Goal: Task Accomplishment & Management: Use online tool/utility

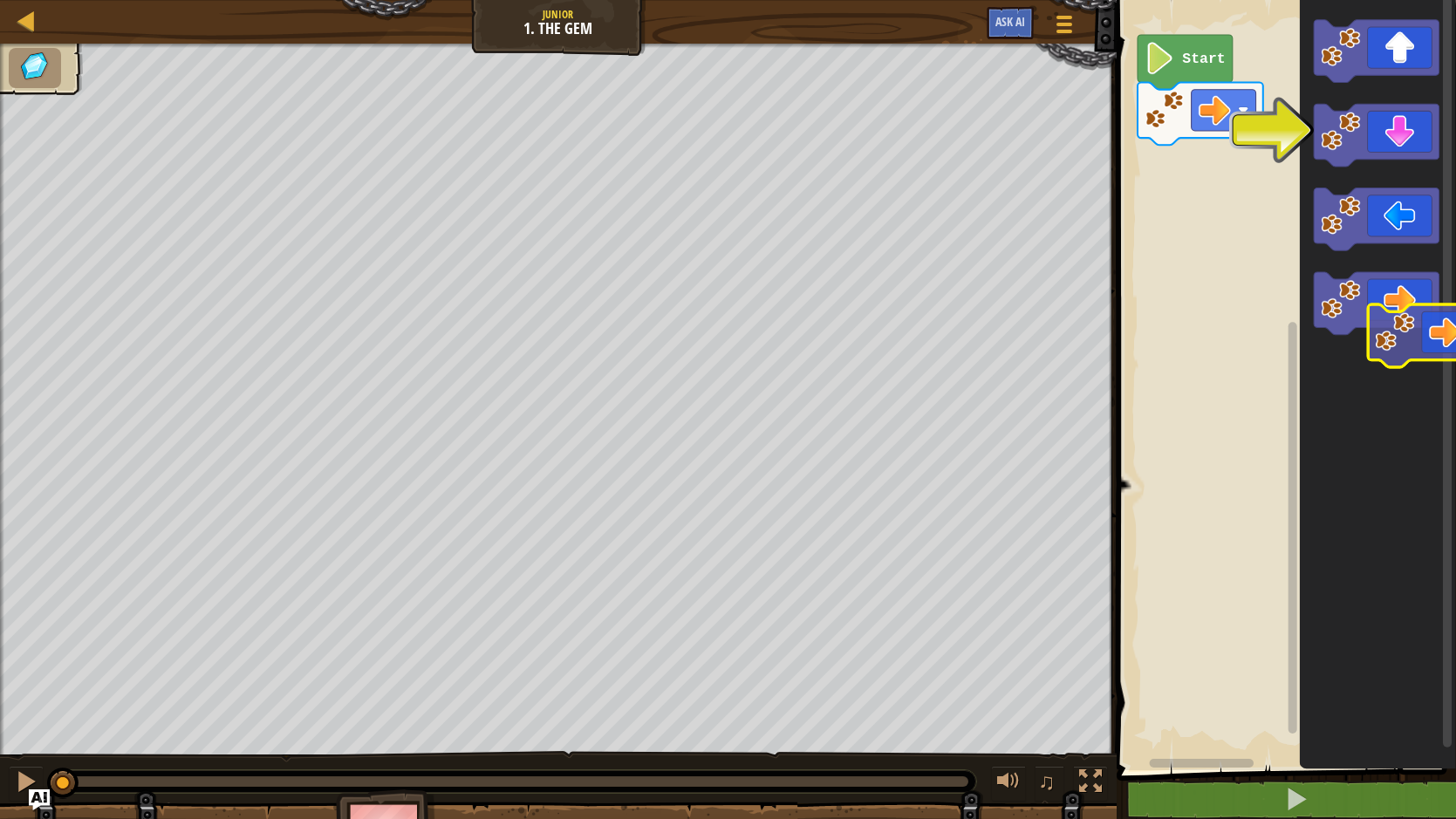
click at [1446, 324] on div "Start" at bounding box center [1284, 381] width 344 height 779
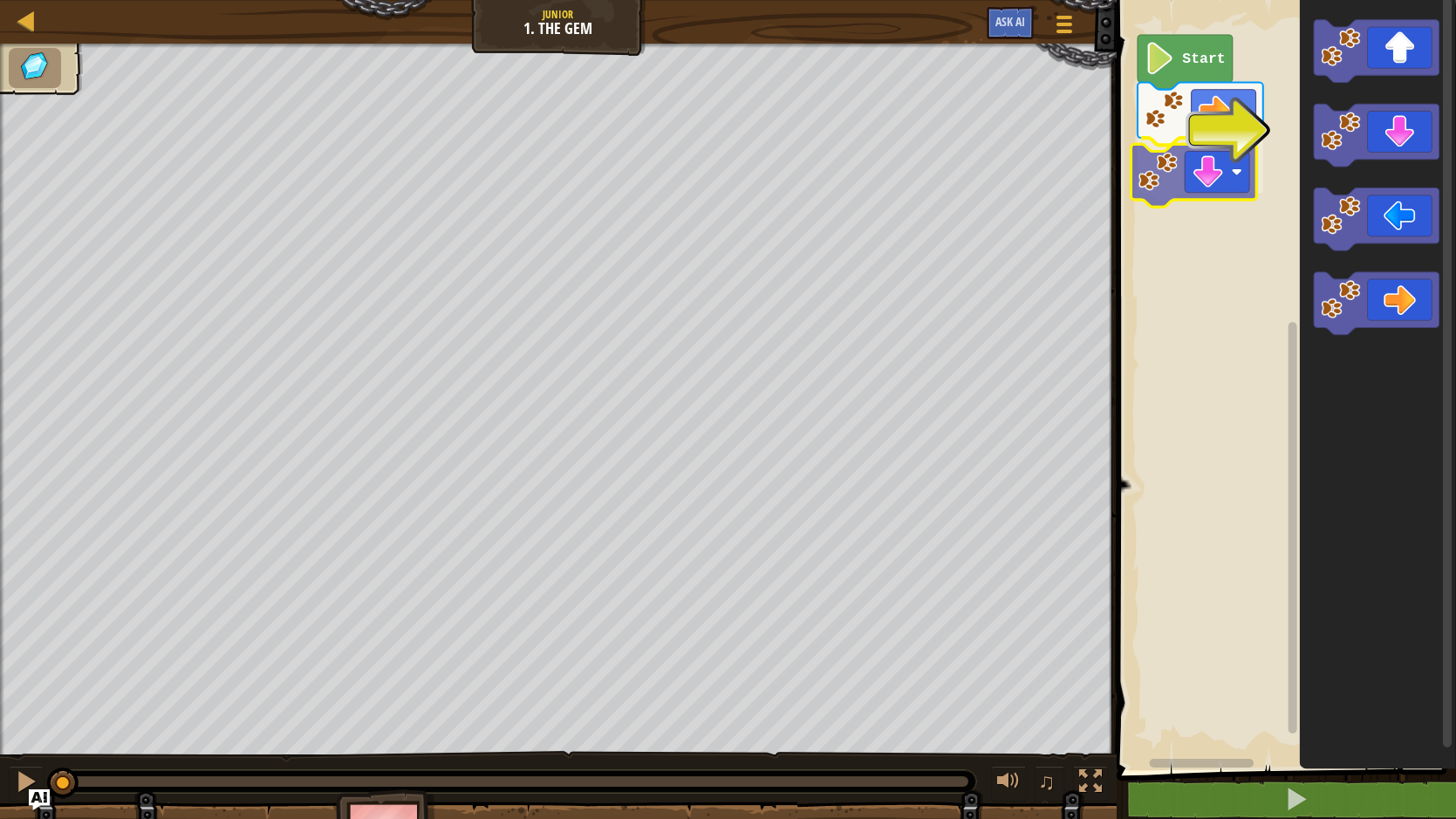
click at [1221, 190] on div "Start" at bounding box center [1284, 381] width 344 height 779
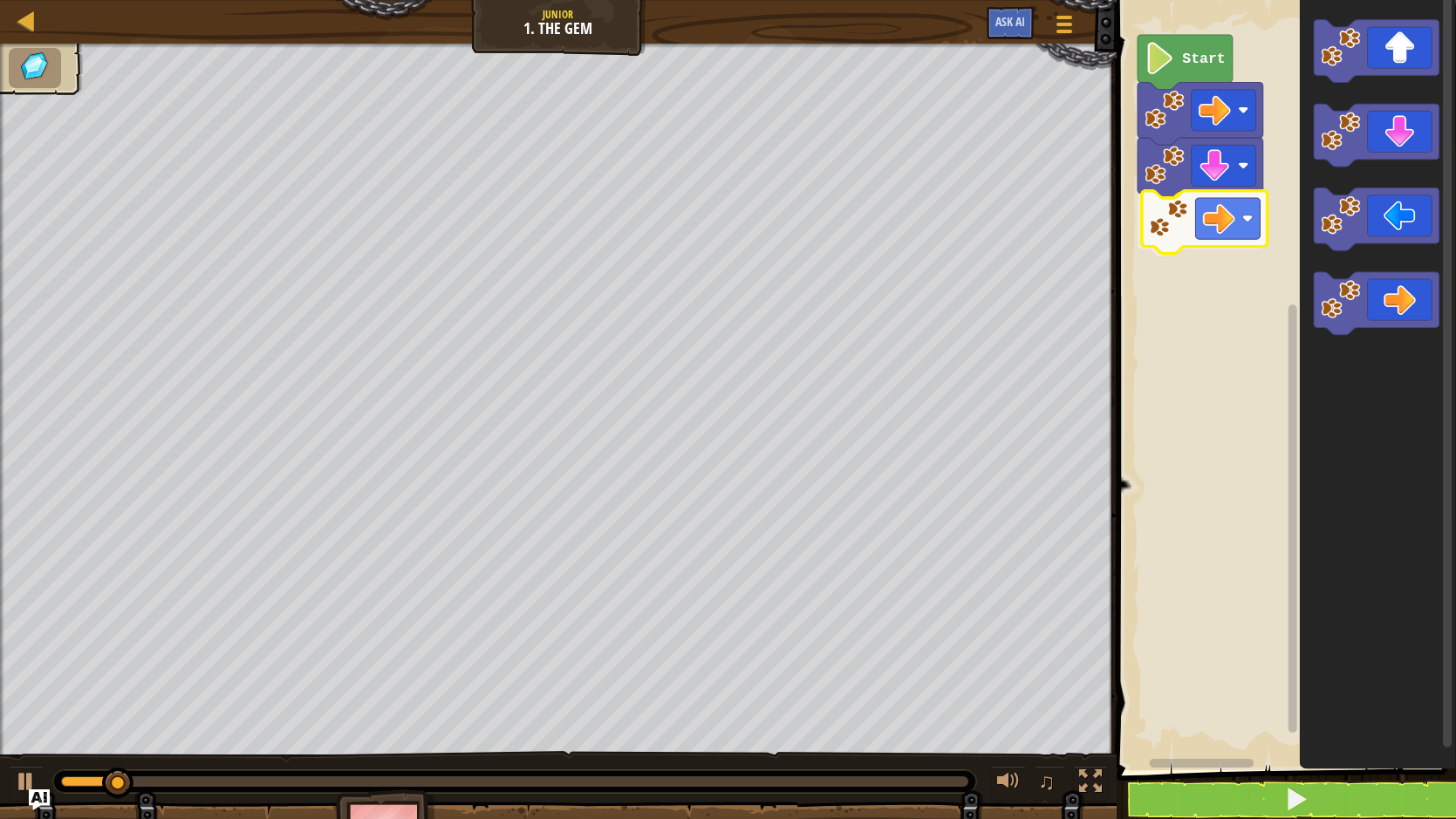
click at [1216, 201] on div "Start" at bounding box center [1284, 381] width 344 height 779
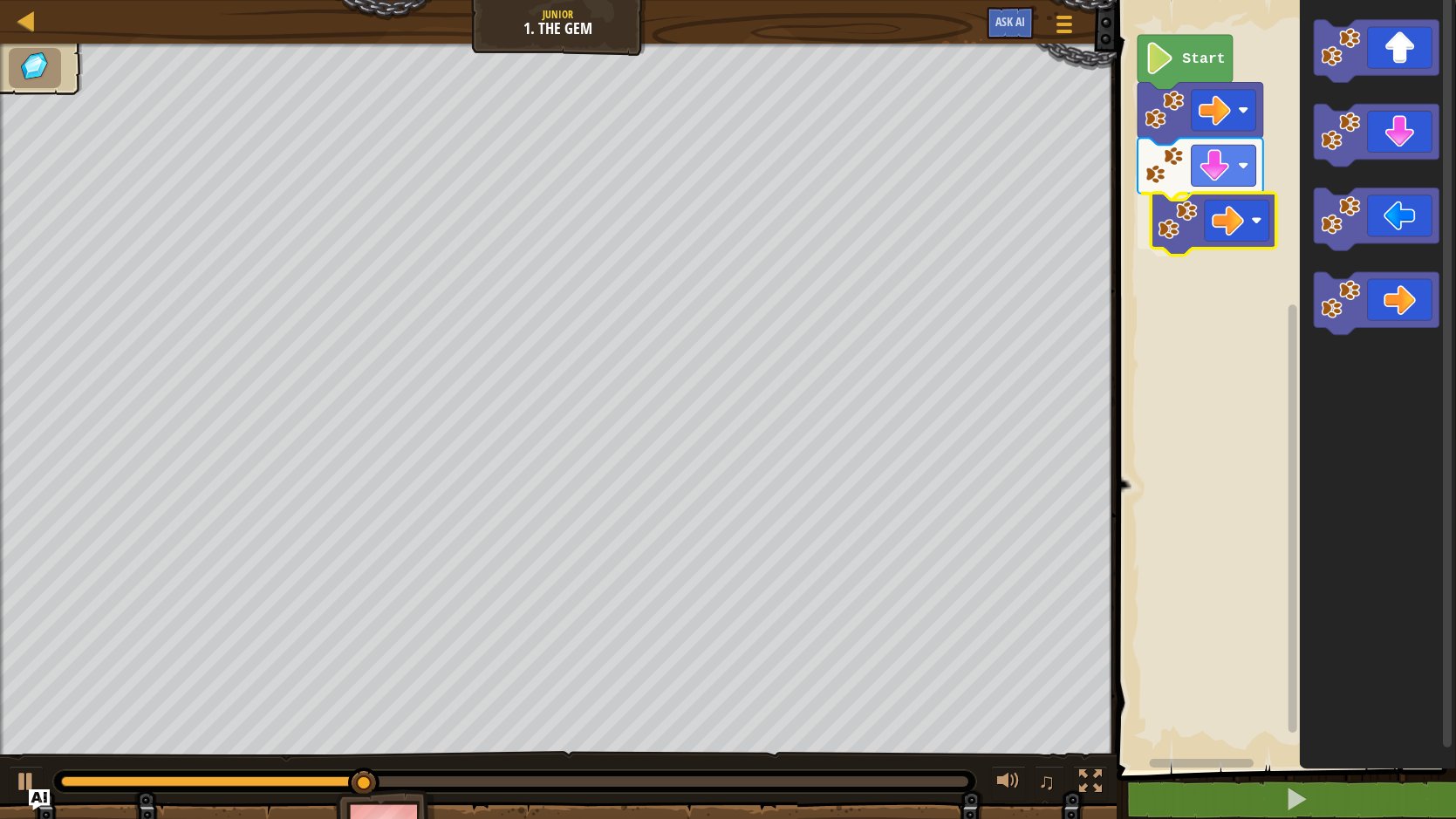
click at [1211, 223] on div "Start" at bounding box center [1284, 381] width 344 height 779
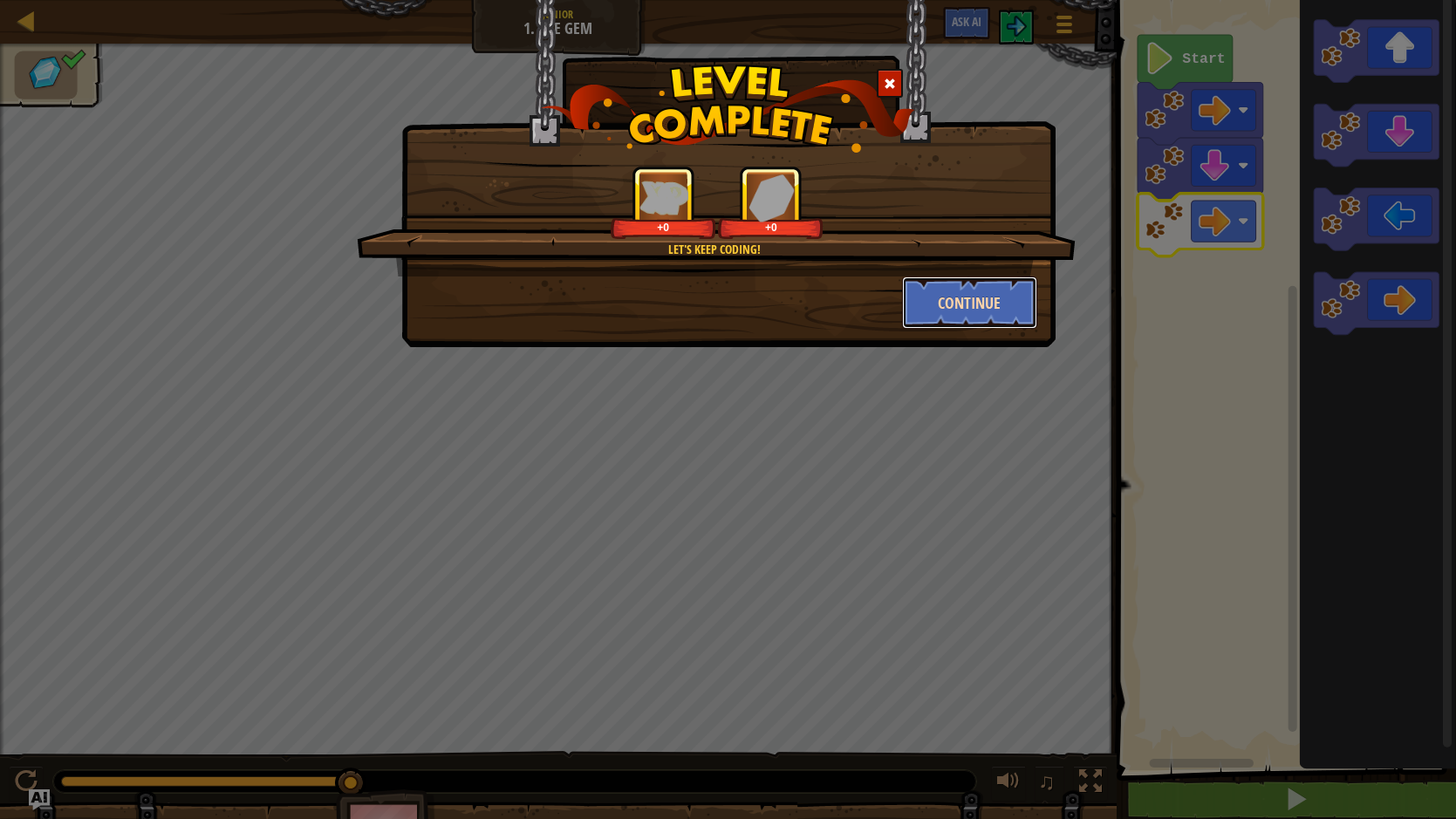
click at [949, 300] on button "Continue" at bounding box center [969, 302] width 135 height 52
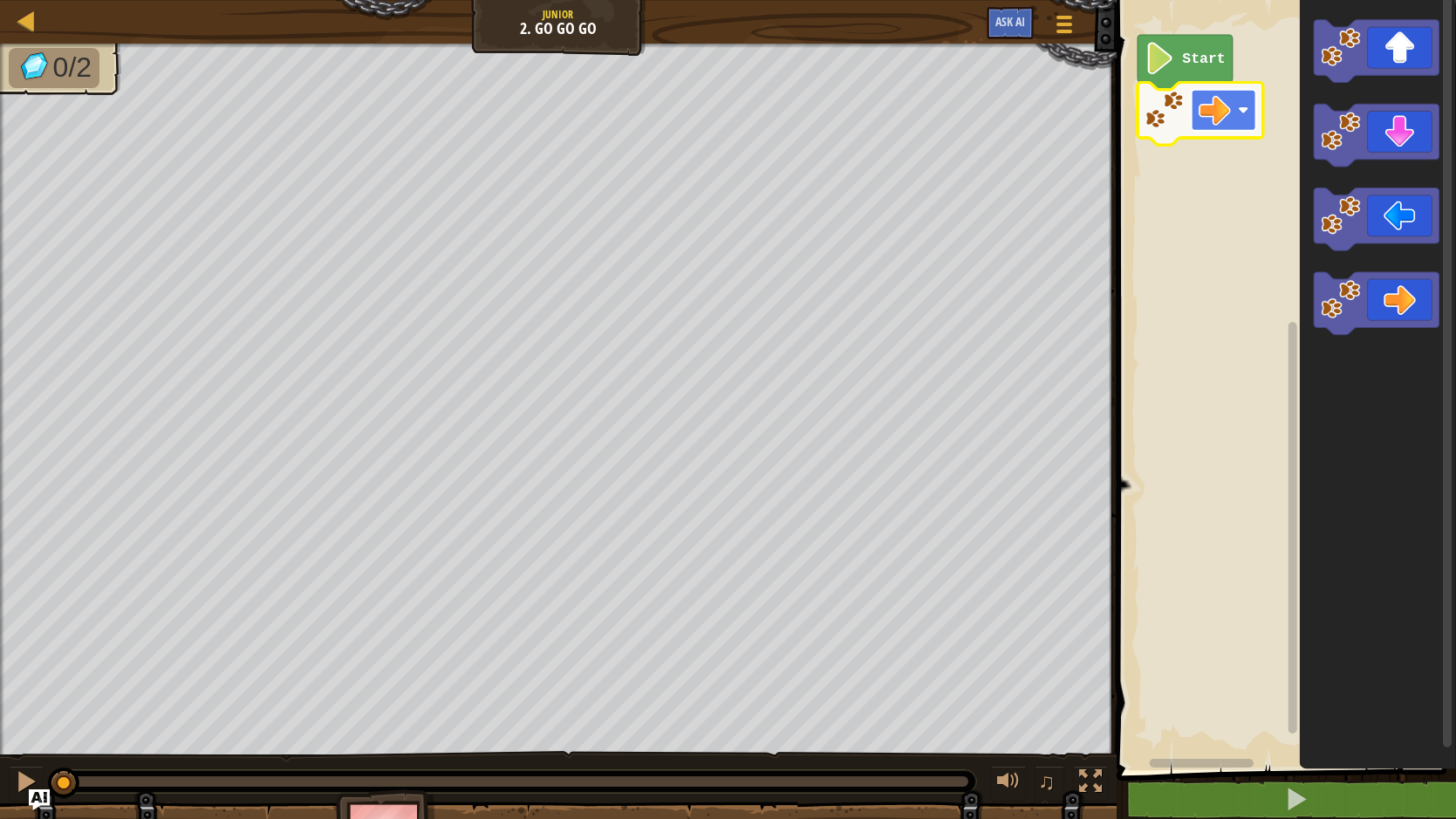
click at [1208, 119] on image "Blockly Workspace" at bounding box center [1214, 110] width 32 height 32
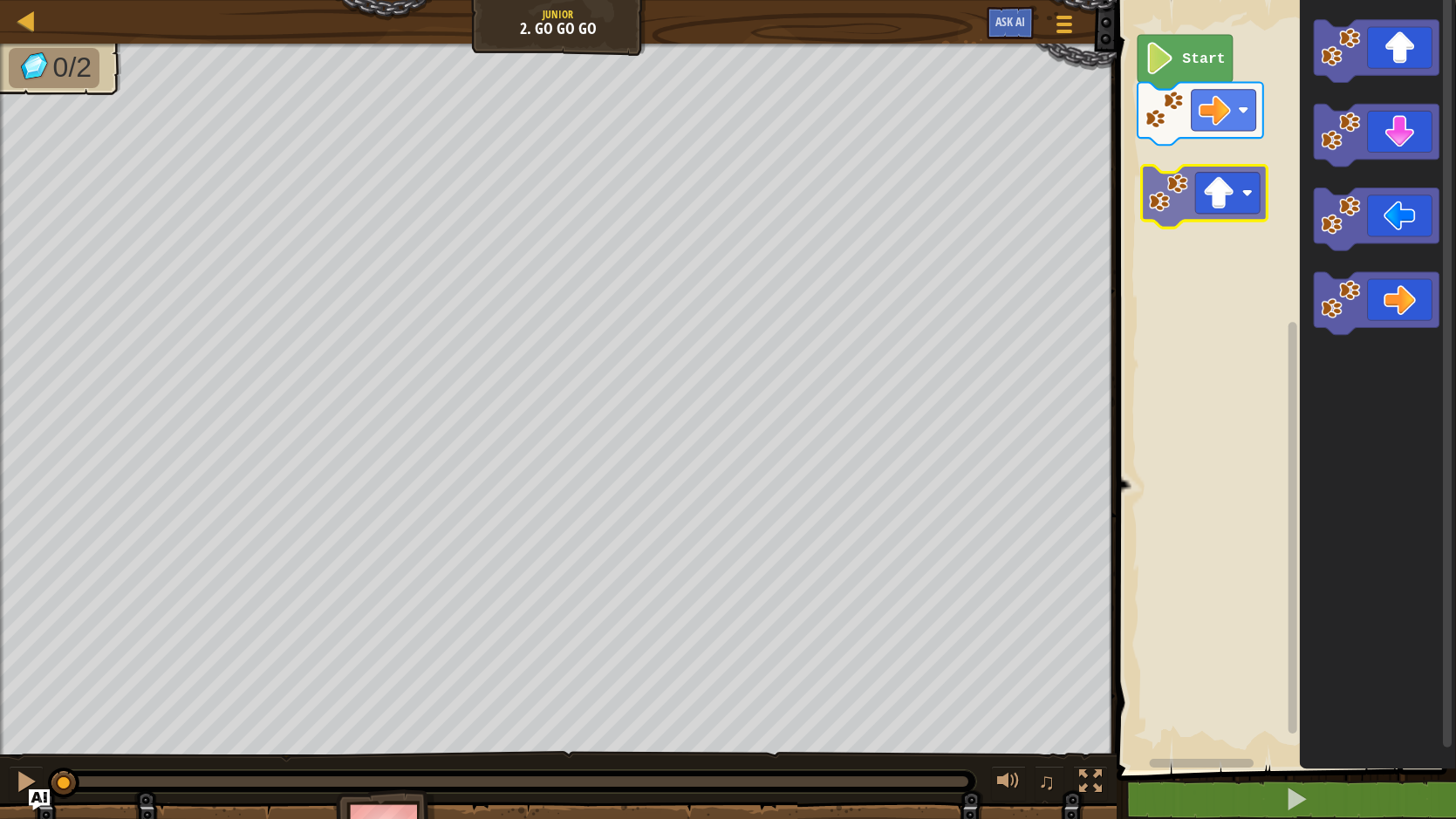
click at [1198, 174] on div "Start" at bounding box center [1284, 381] width 344 height 779
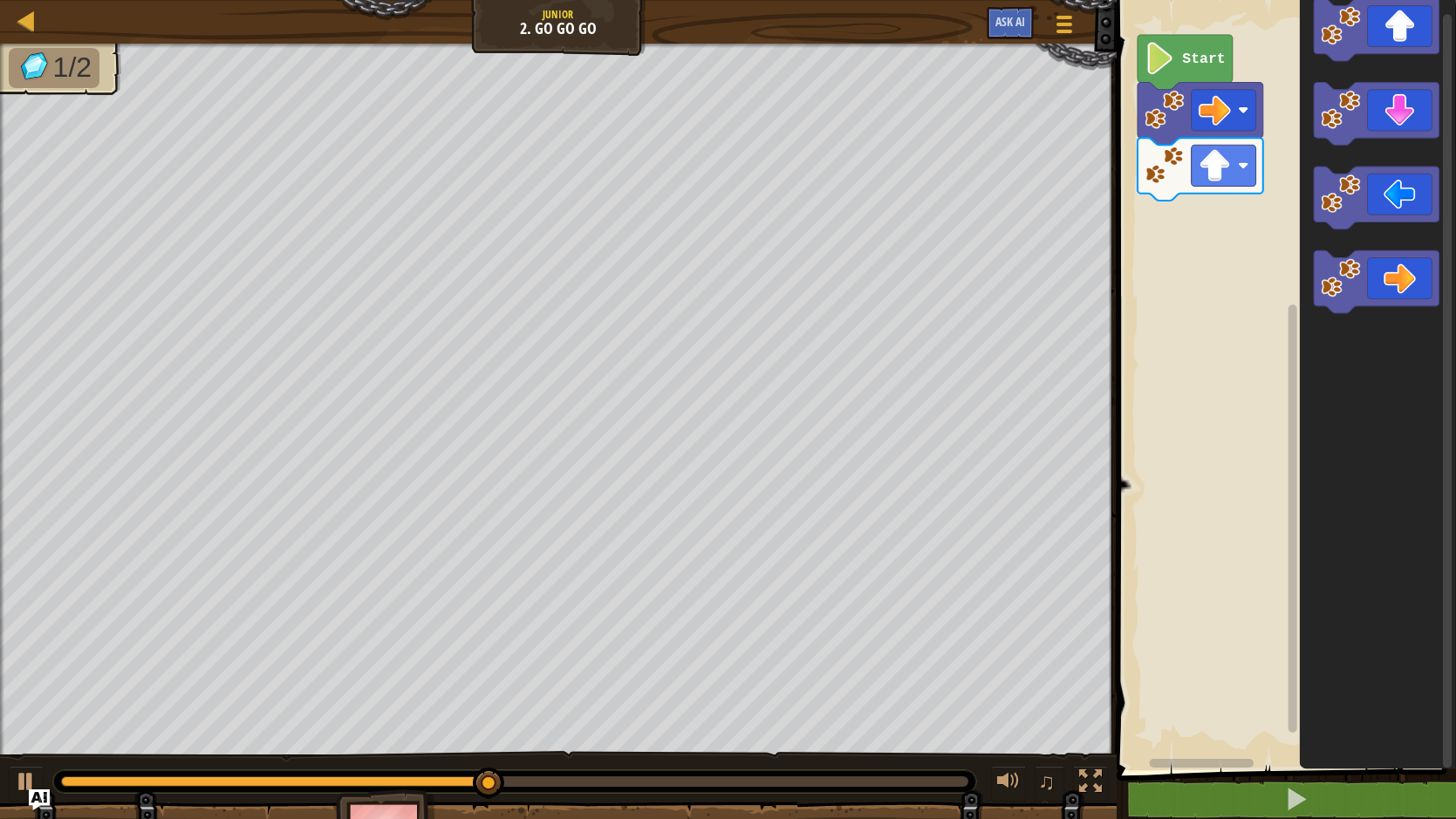
click at [1223, 252] on div "Start" at bounding box center [1284, 381] width 344 height 779
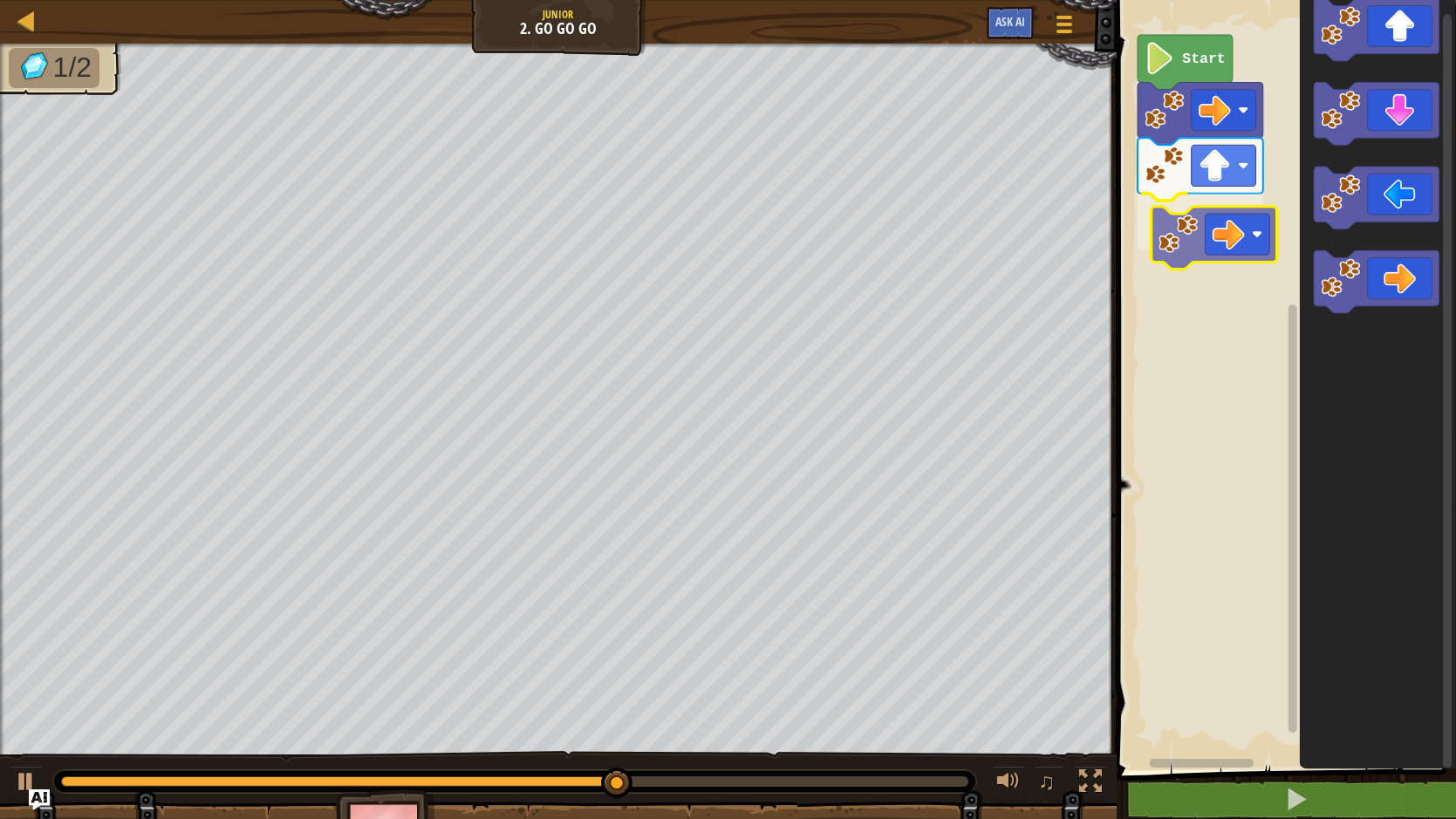
click at [1246, 232] on div "Start" at bounding box center [1284, 381] width 344 height 779
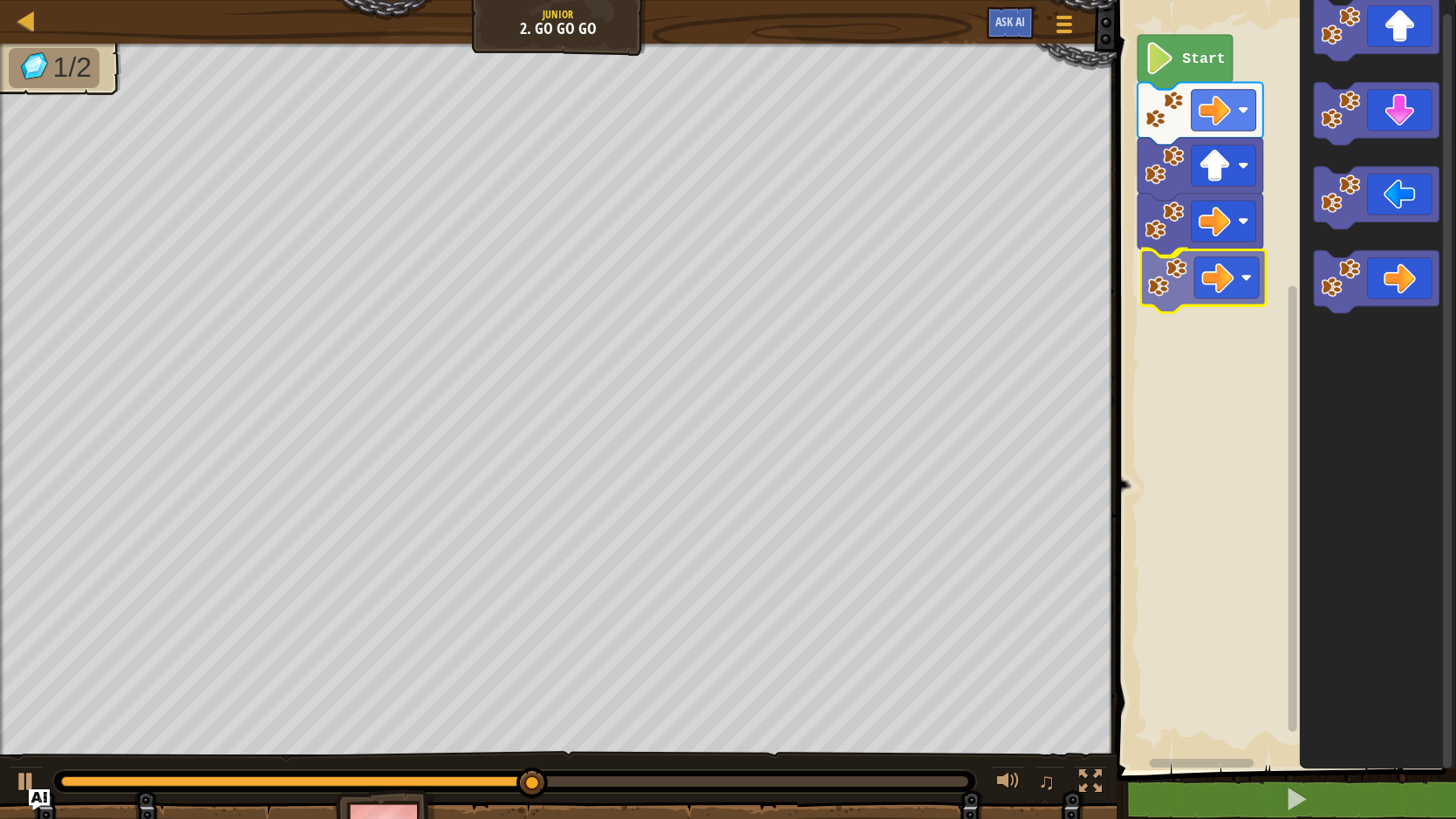
click at [1205, 278] on div "Start" at bounding box center [1284, 381] width 344 height 779
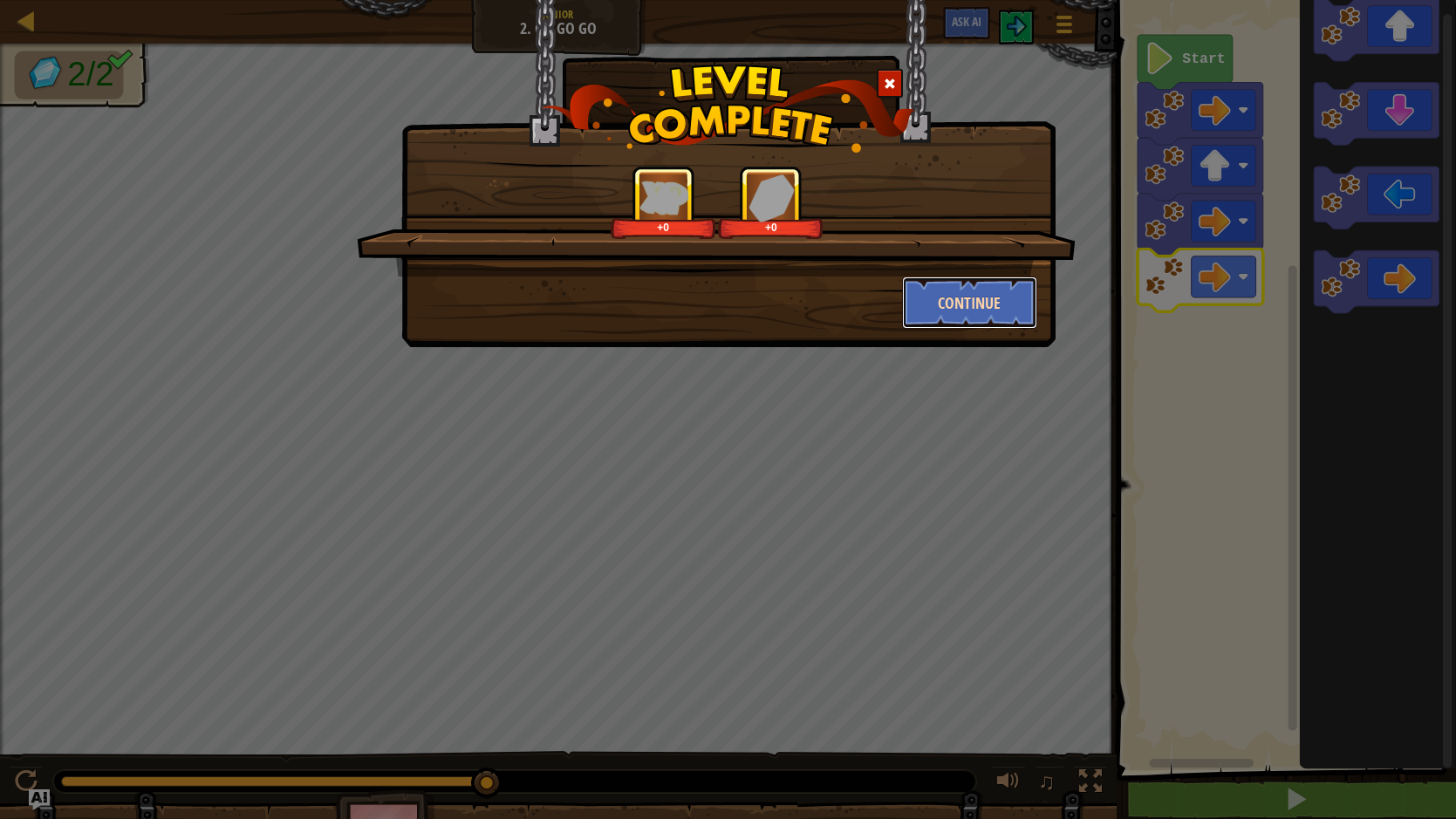
click at [981, 309] on button "Continue" at bounding box center [969, 302] width 135 height 52
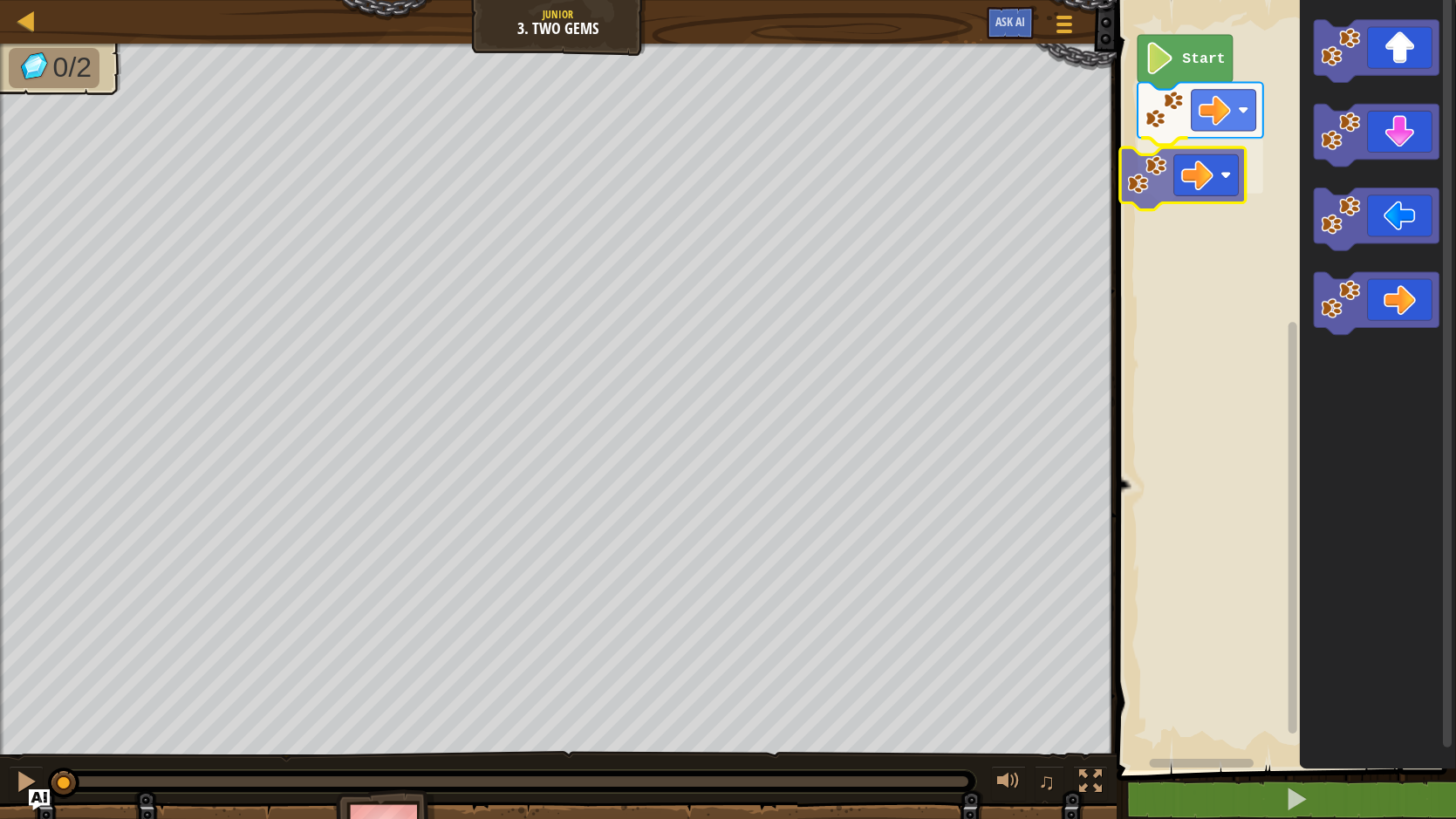
click at [1215, 176] on div "Start" at bounding box center [1284, 381] width 344 height 779
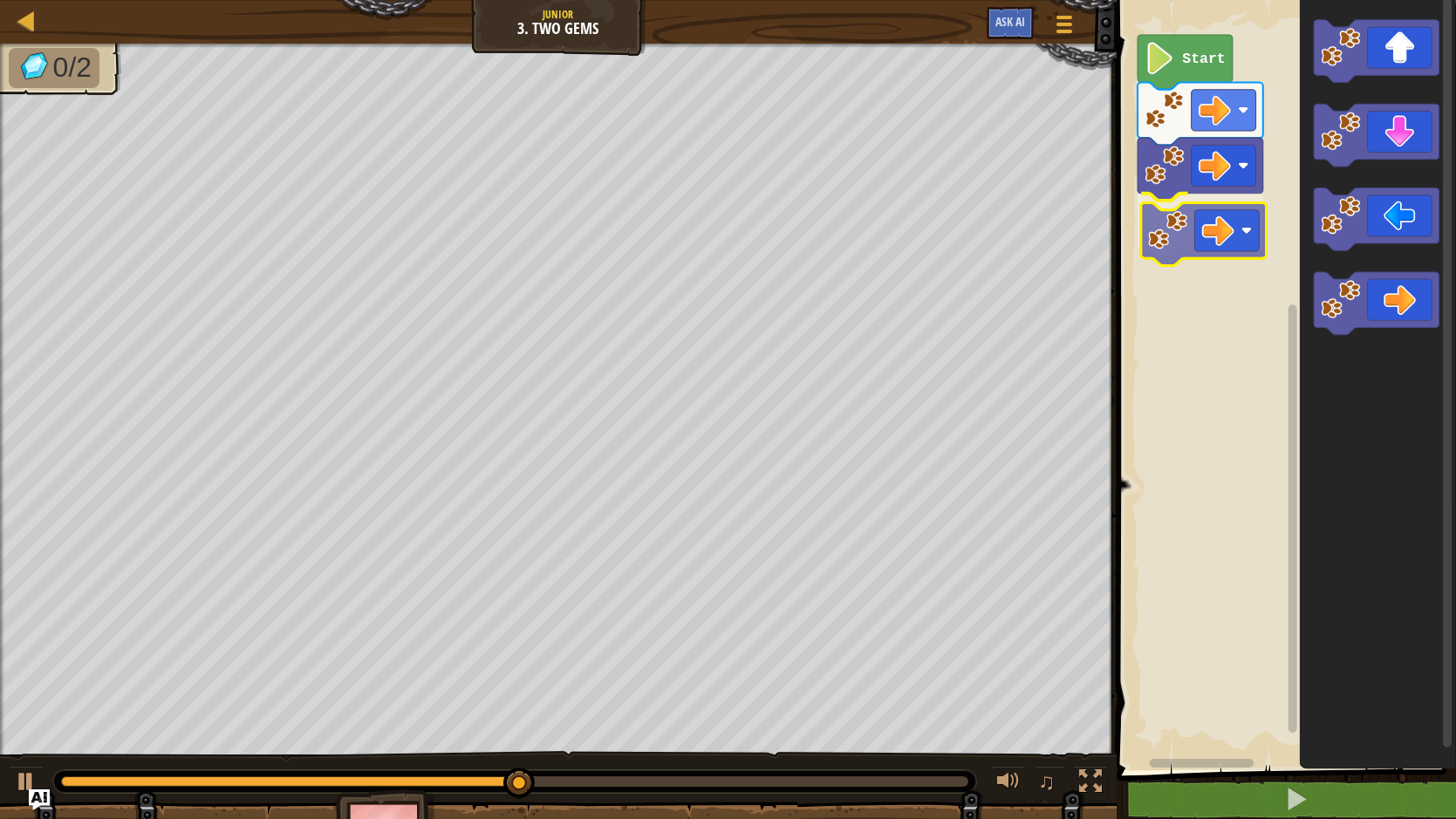
click at [1211, 224] on div "Start" at bounding box center [1284, 381] width 344 height 779
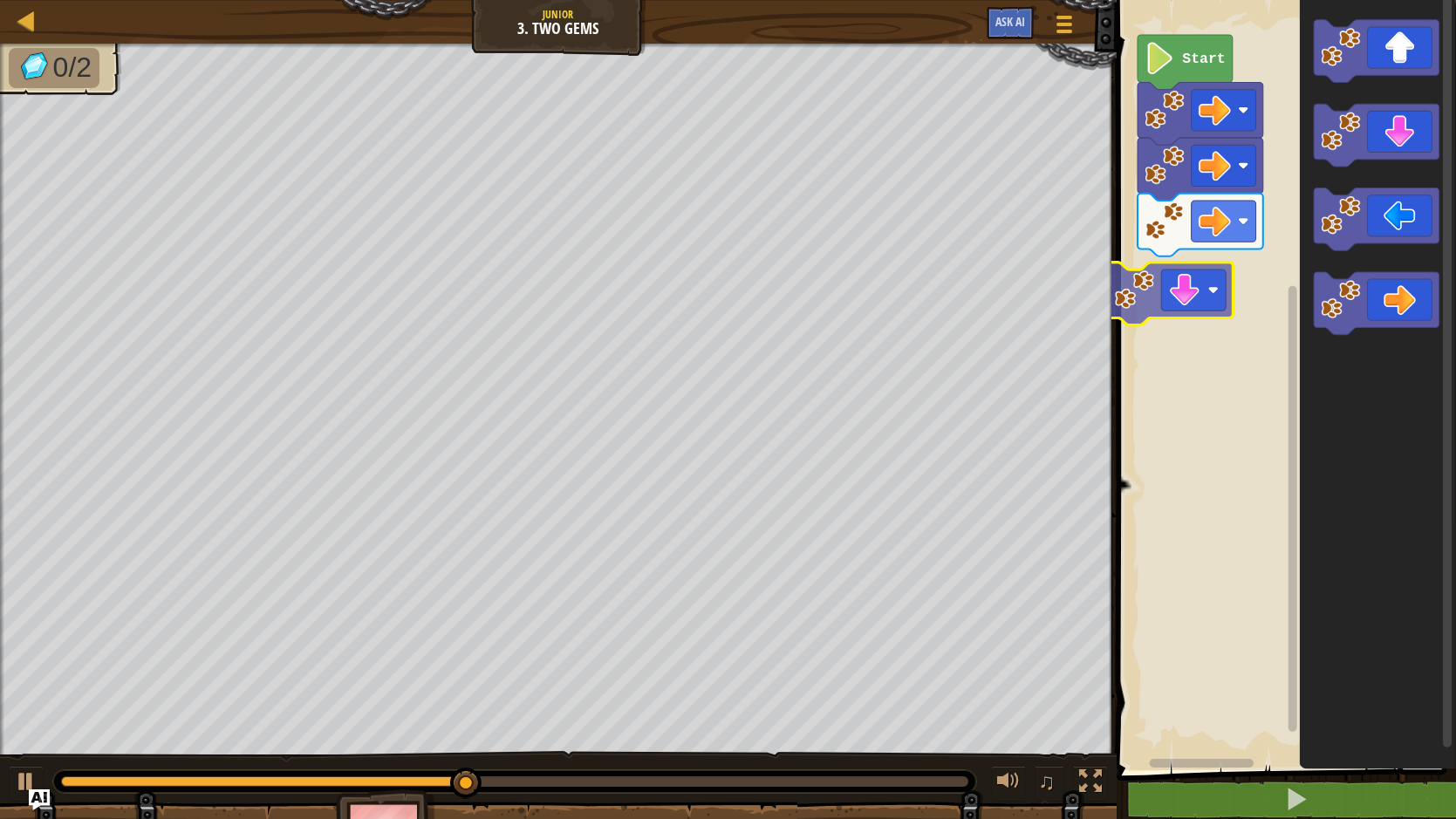
click at [1170, 287] on div "Start" at bounding box center [1284, 381] width 344 height 779
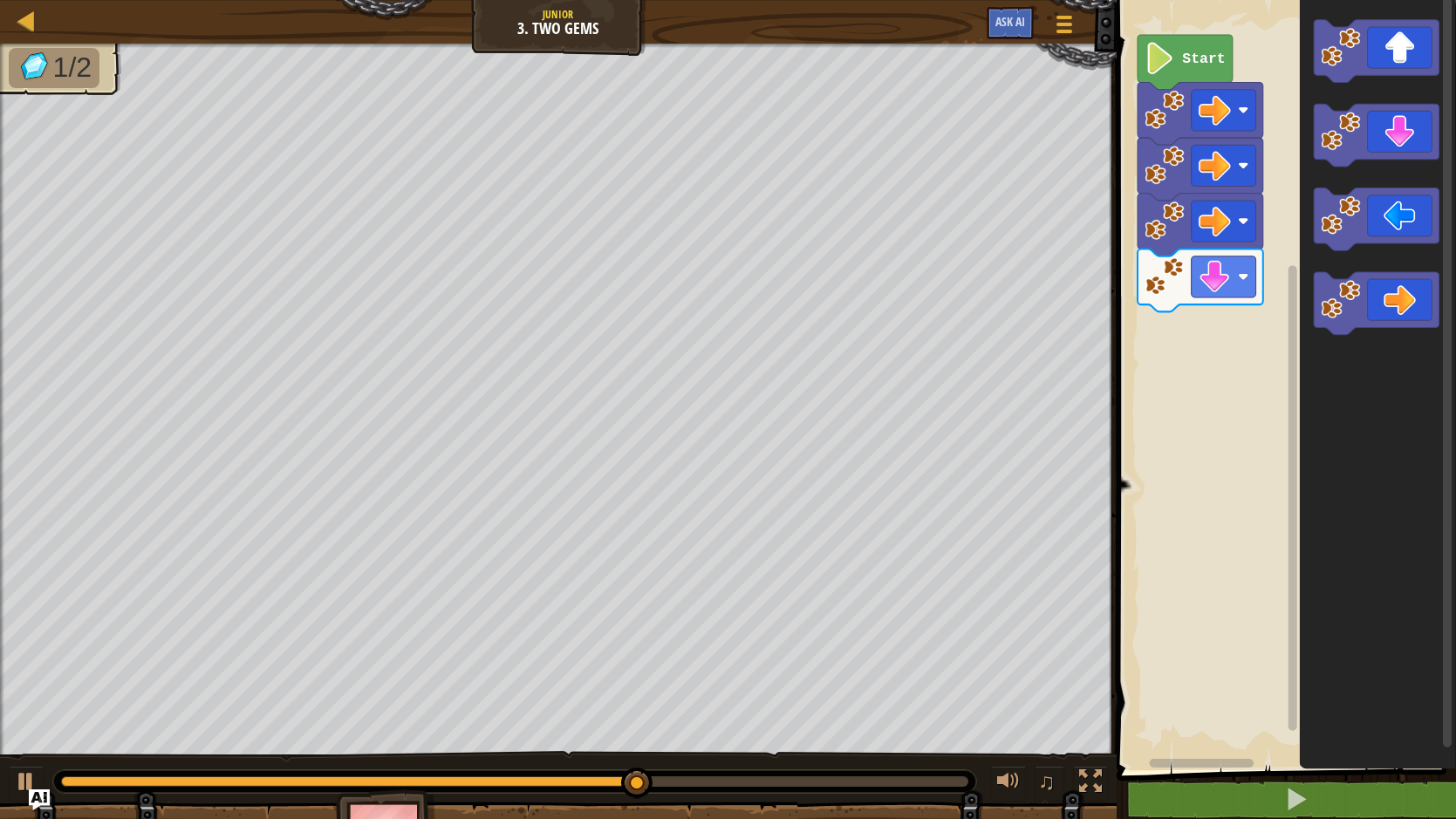
click at [1211, 281] on div "Start" at bounding box center [1284, 381] width 344 height 779
click at [1185, 273] on div "Start" at bounding box center [1284, 381] width 344 height 779
click at [1183, 318] on div "Start" at bounding box center [1284, 381] width 344 height 779
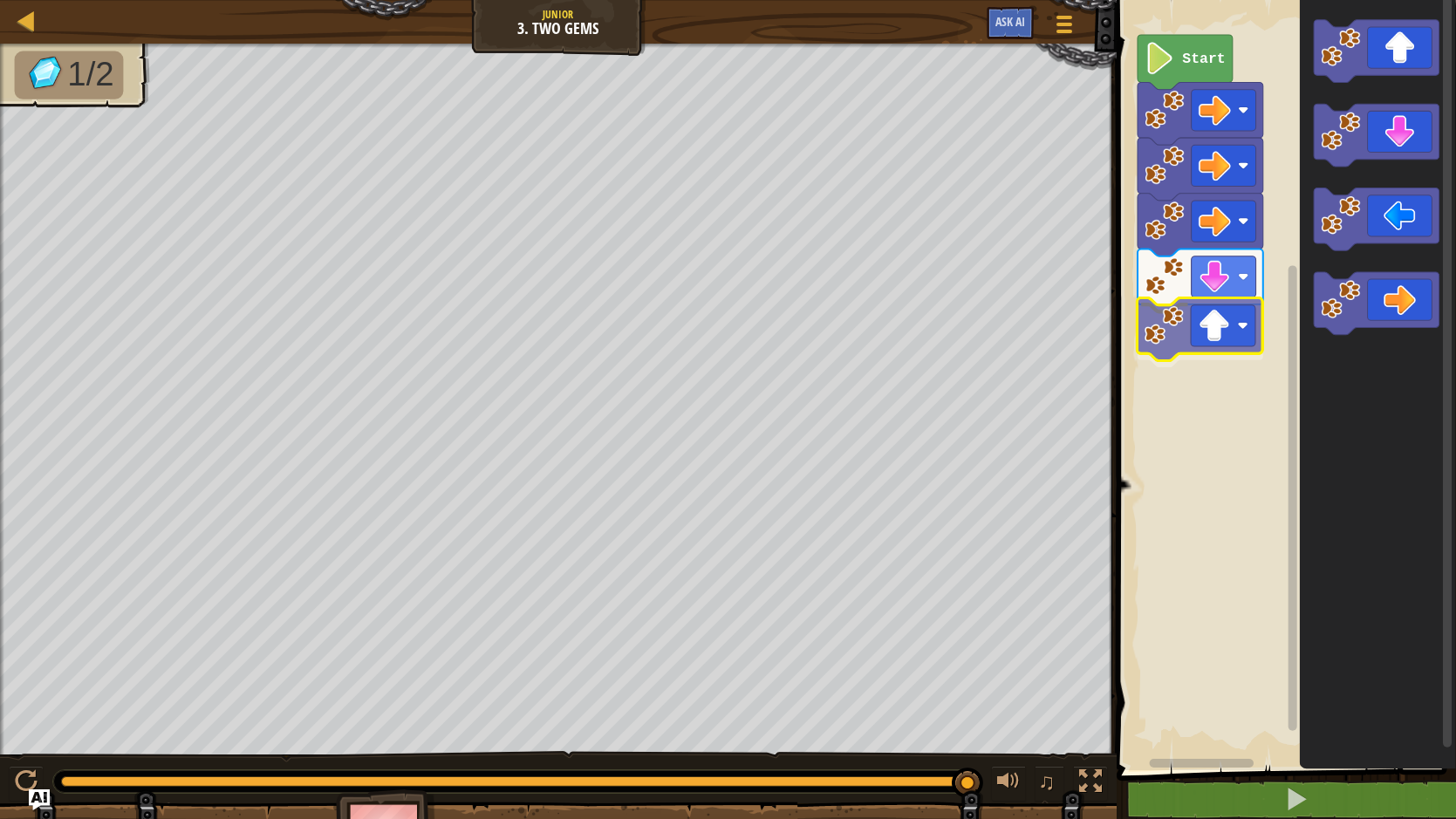
click at [1184, 335] on div "Start" at bounding box center [1284, 381] width 344 height 779
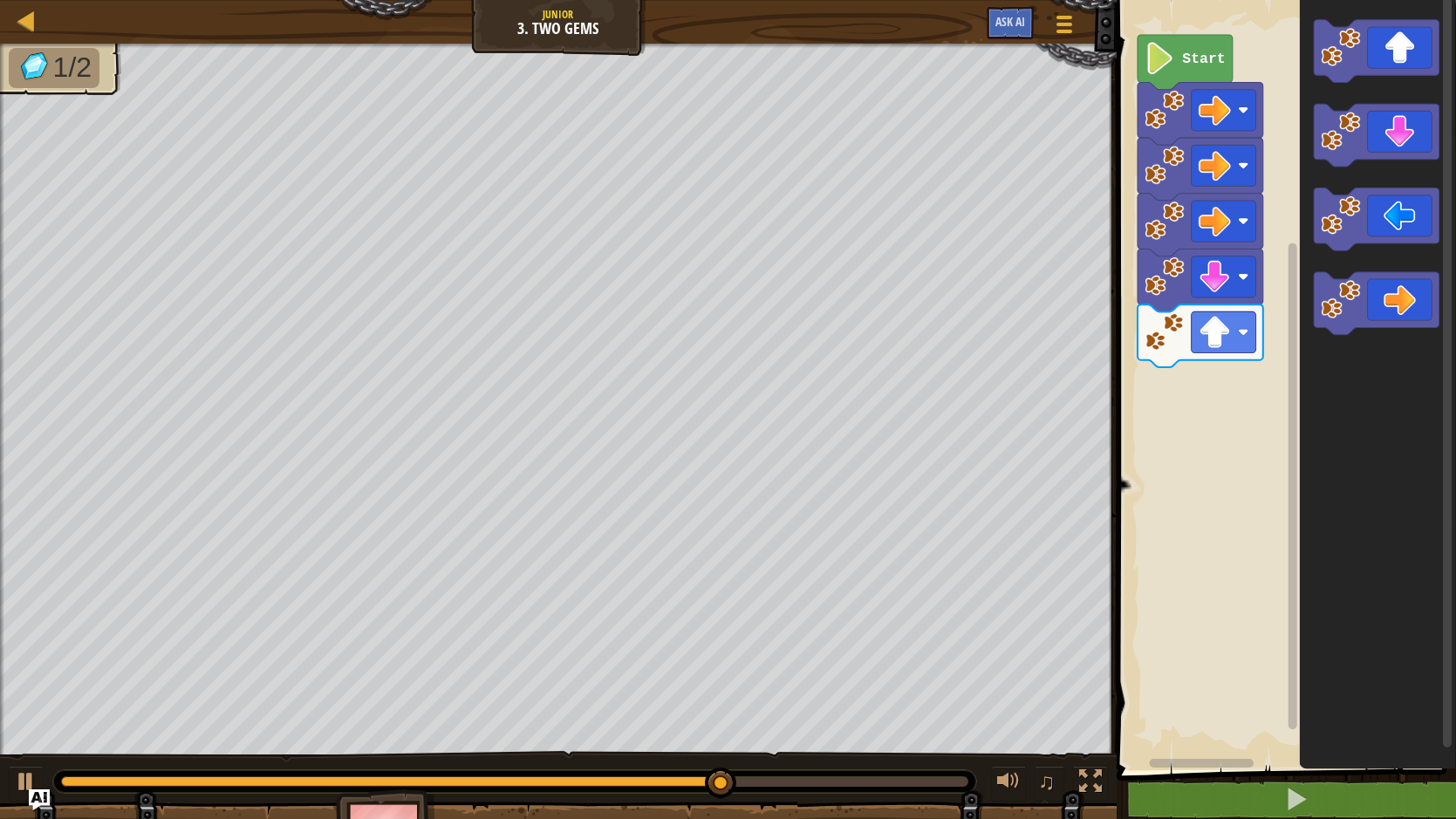
click at [1310, 414] on icon "Blockly Workspace" at bounding box center [1377, 381] width 156 height 779
click at [1333, 78] on g "Blockly Workspace" at bounding box center [1377, 51] width 126 height 63
click at [1309, 101] on icon "Blockly Workspace" at bounding box center [1377, 381] width 156 height 779
click at [1306, 78] on icon "Blockly Workspace" at bounding box center [1377, 381] width 156 height 779
click at [1329, 66] on icon "Blockly Workspace" at bounding box center [1377, 381] width 156 height 779
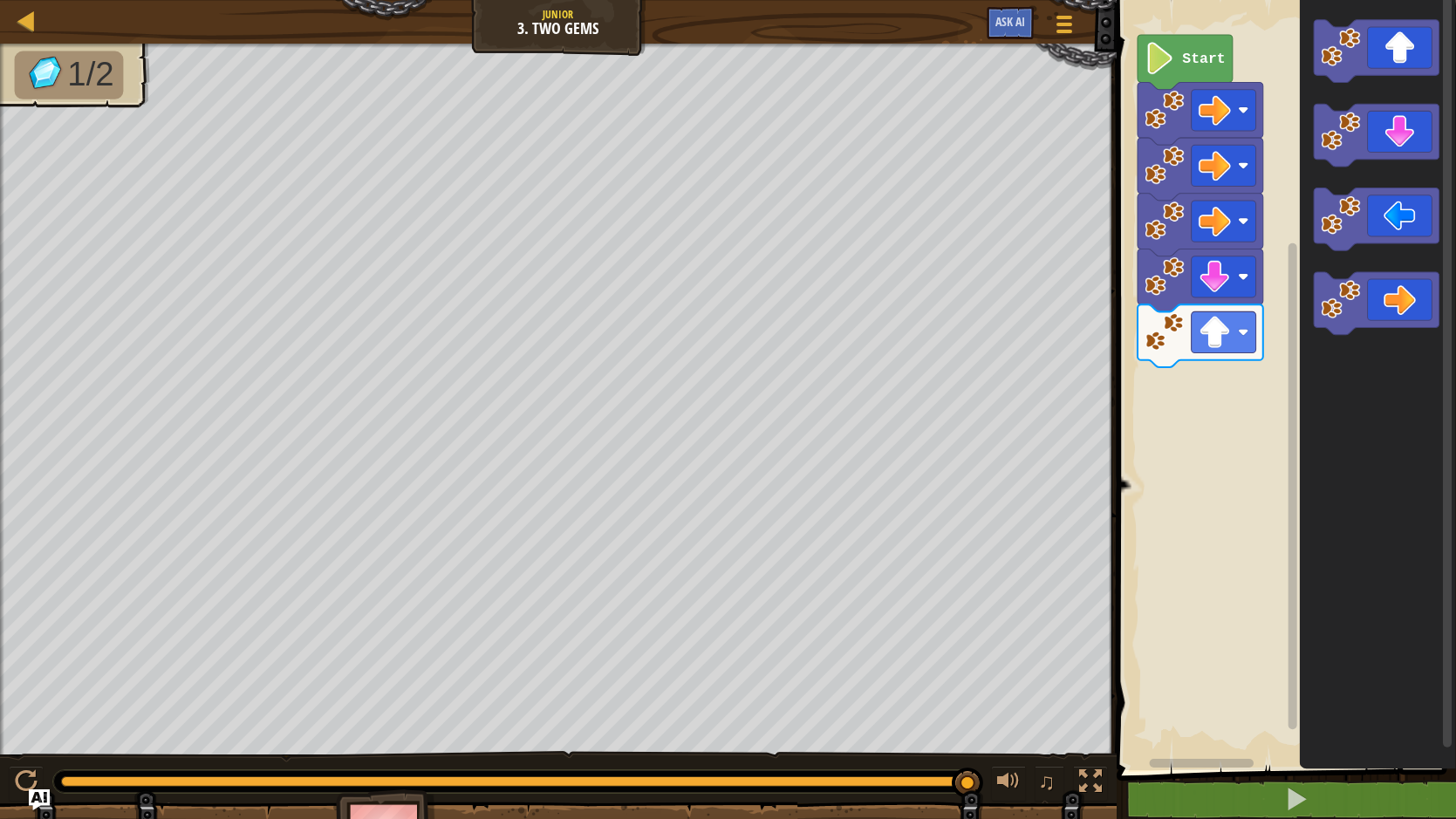
click at [1284, 562] on div "Start" at bounding box center [1284, 381] width 344 height 779
click at [1210, 380] on div "Start" at bounding box center [1284, 381] width 344 height 779
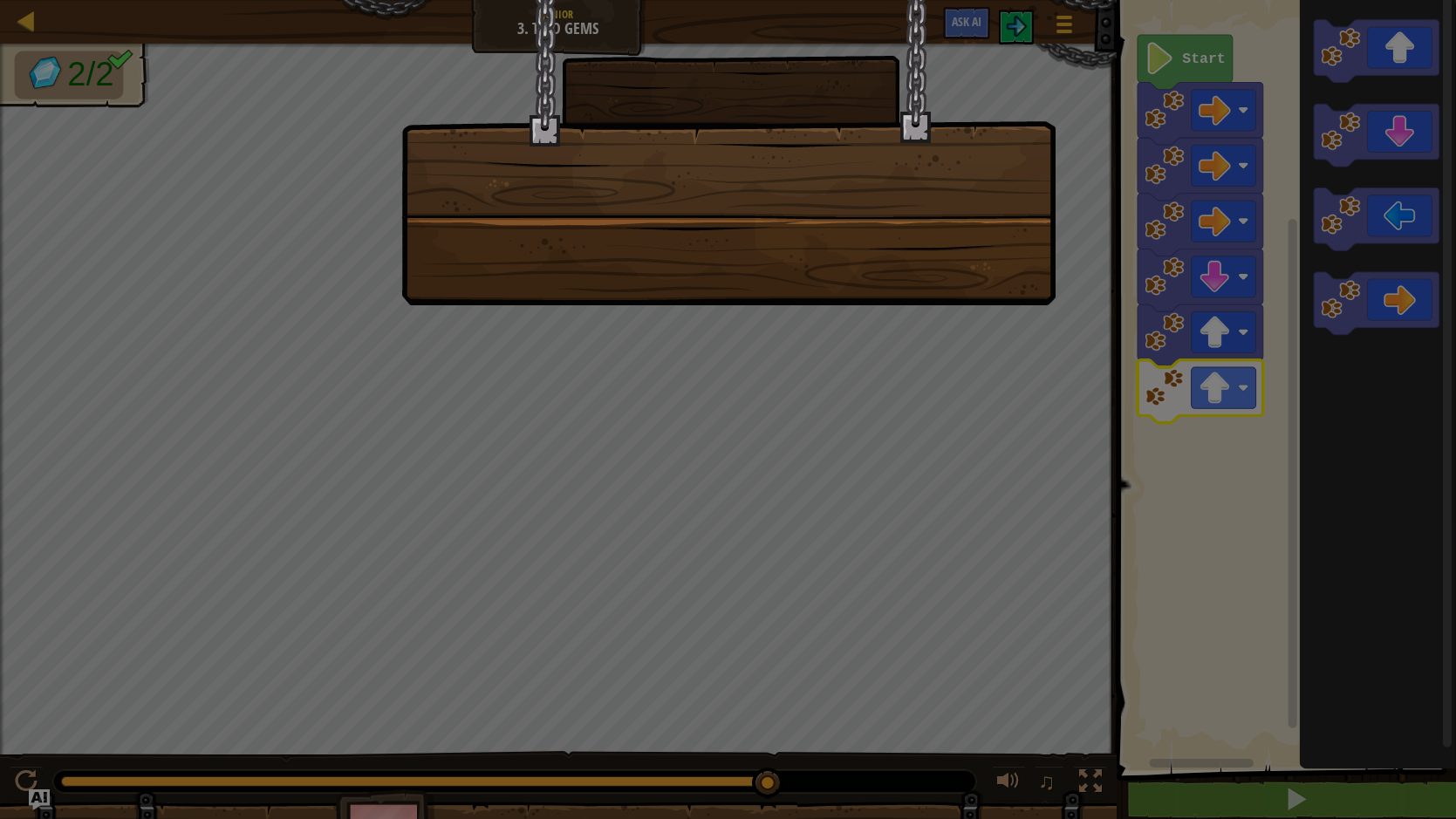
click at [1251, 2] on body "Map Junior 3. Two Gems Game Menu Ask AI 1 ההההההההההההההההההההההההההההההההההההה…" at bounding box center [728, 1] width 1456 height 2
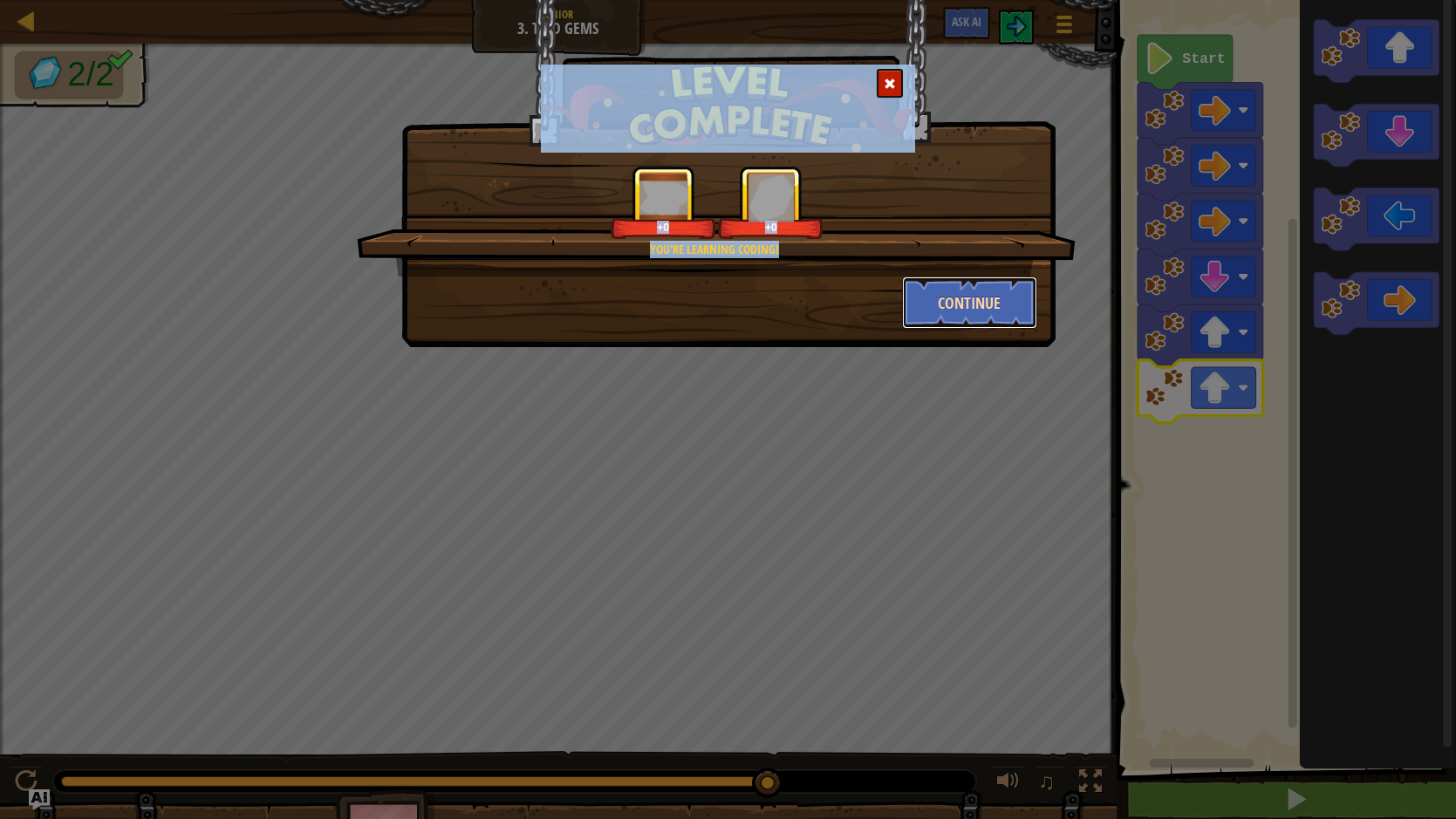
click at [945, 297] on button "Continue" at bounding box center [969, 302] width 135 height 52
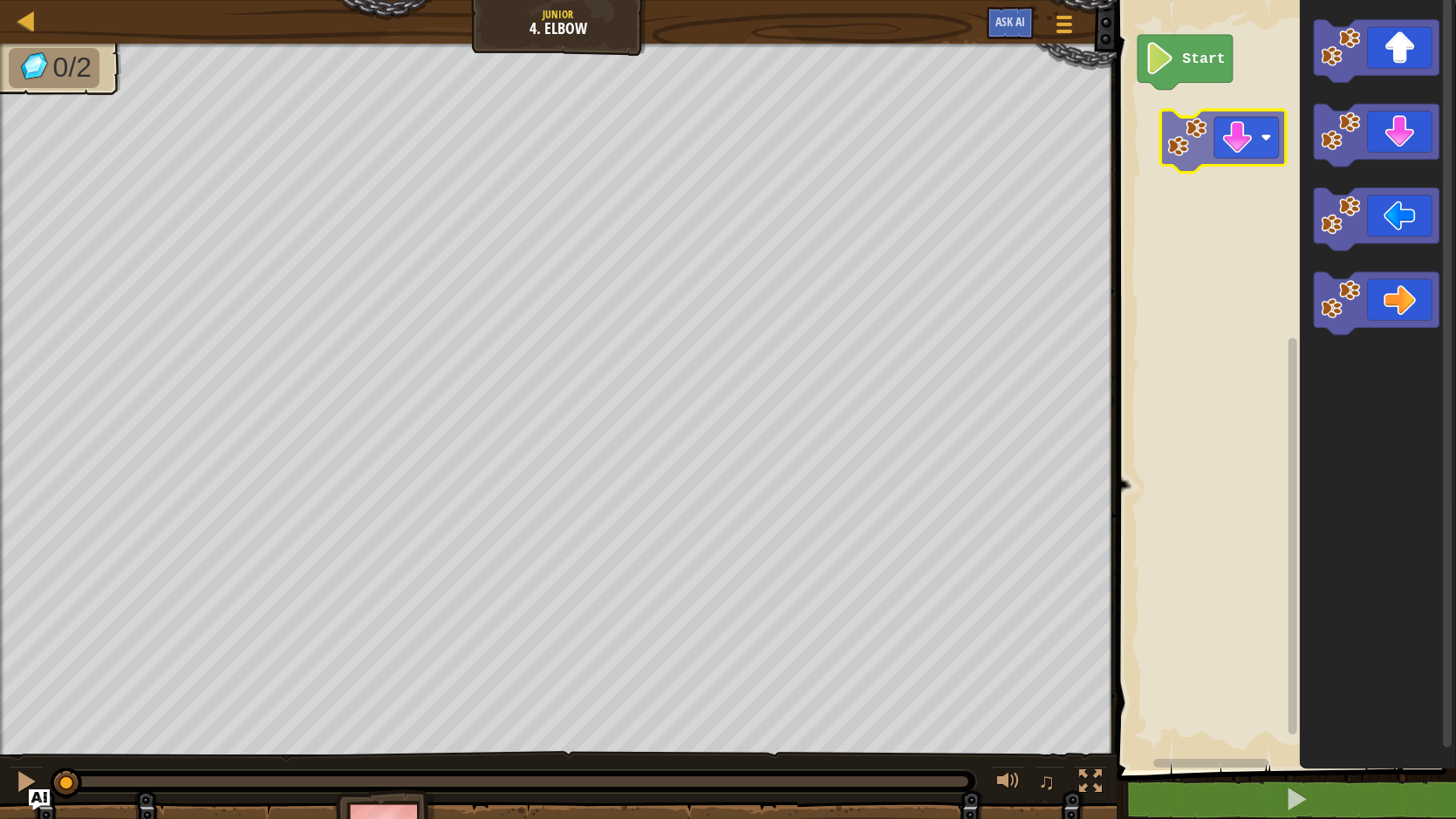
click at [1206, 146] on div "Start" at bounding box center [1284, 381] width 344 height 779
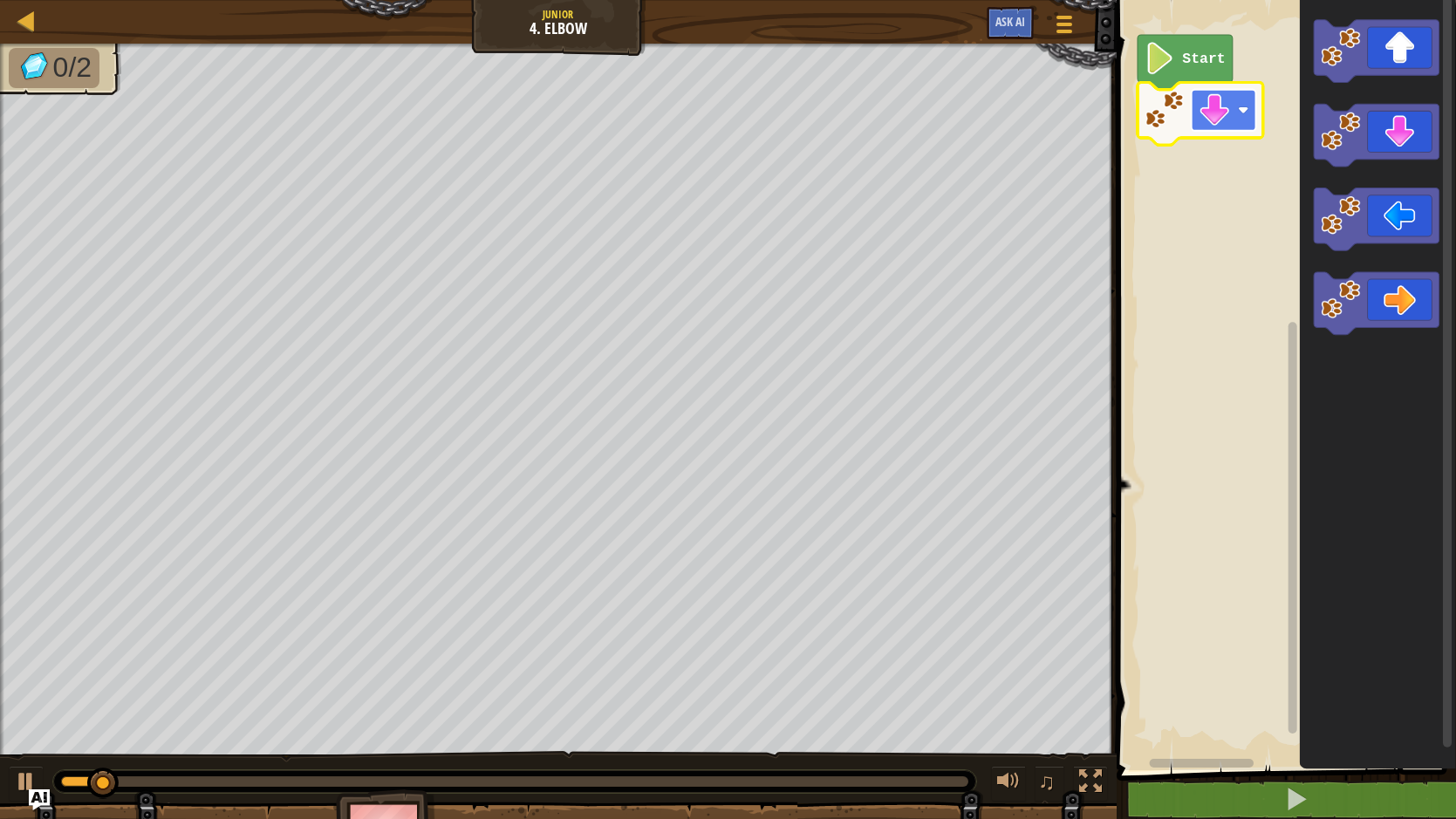
click at [1217, 123] on image "Blockly Workspace" at bounding box center [1214, 110] width 32 height 32
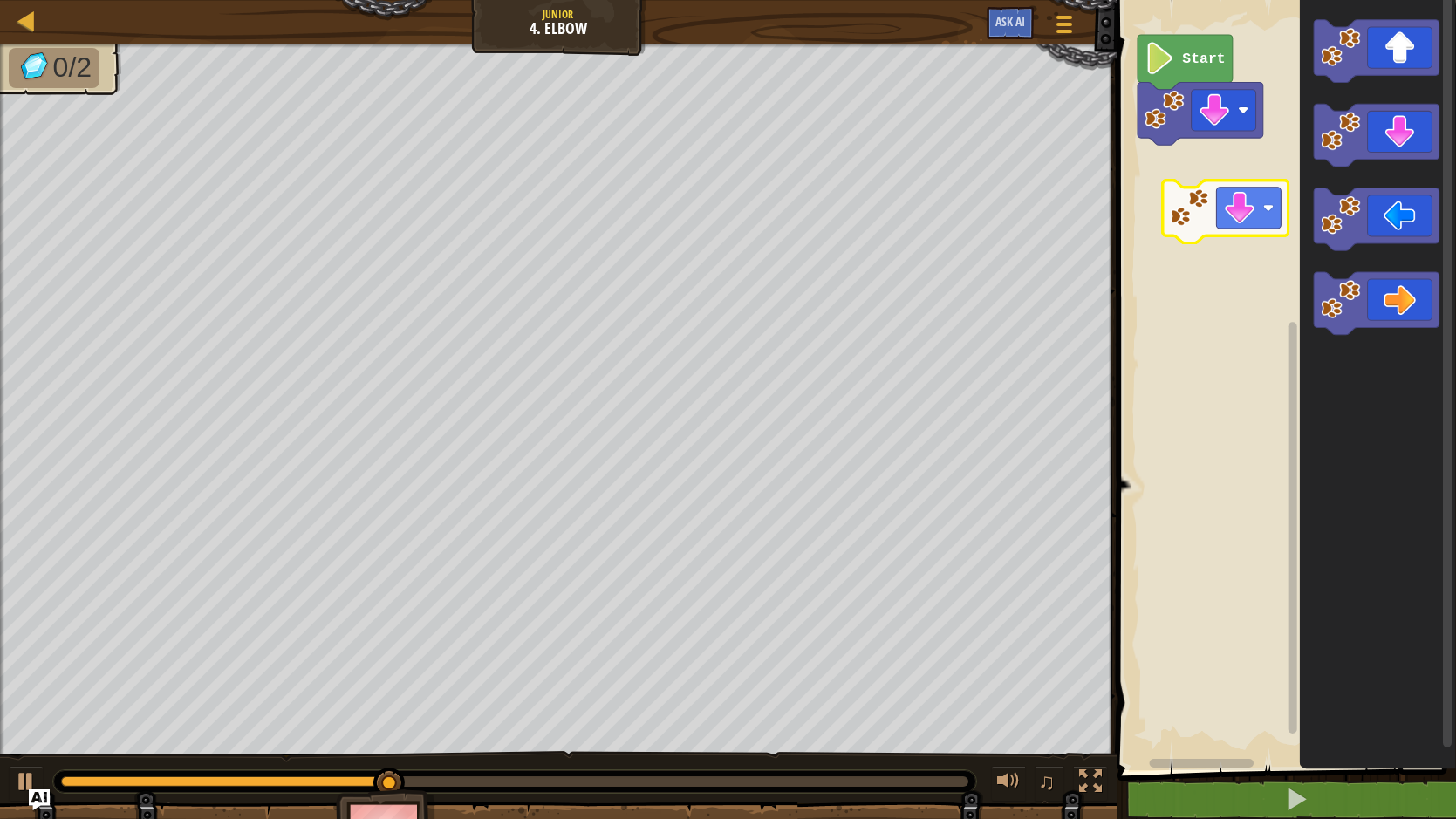
click at [1241, 190] on div "Start" at bounding box center [1284, 381] width 344 height 779
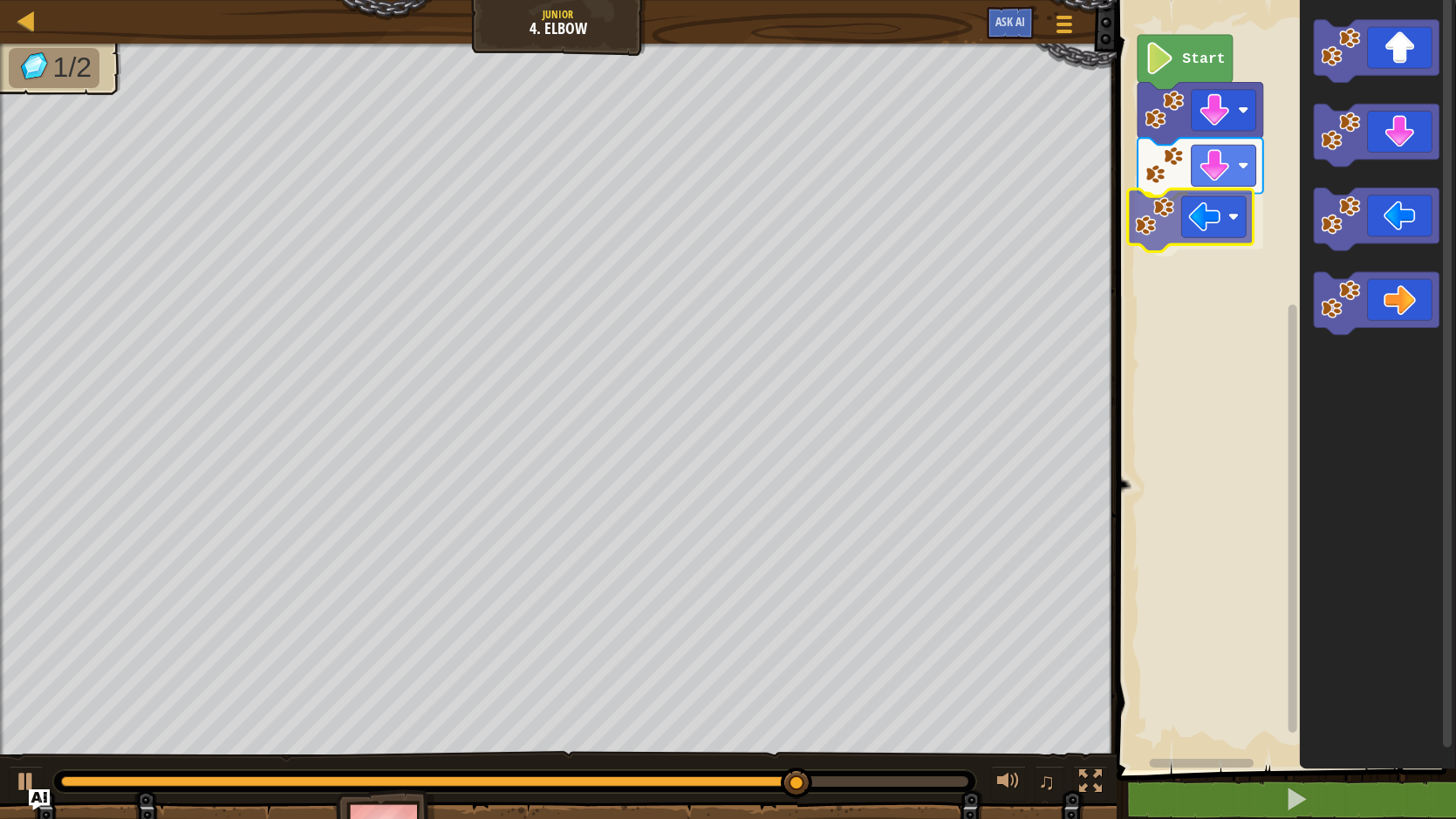
click at [1203, 240] on div "Start" at bounding box center [1284, 381] width 344 height 779
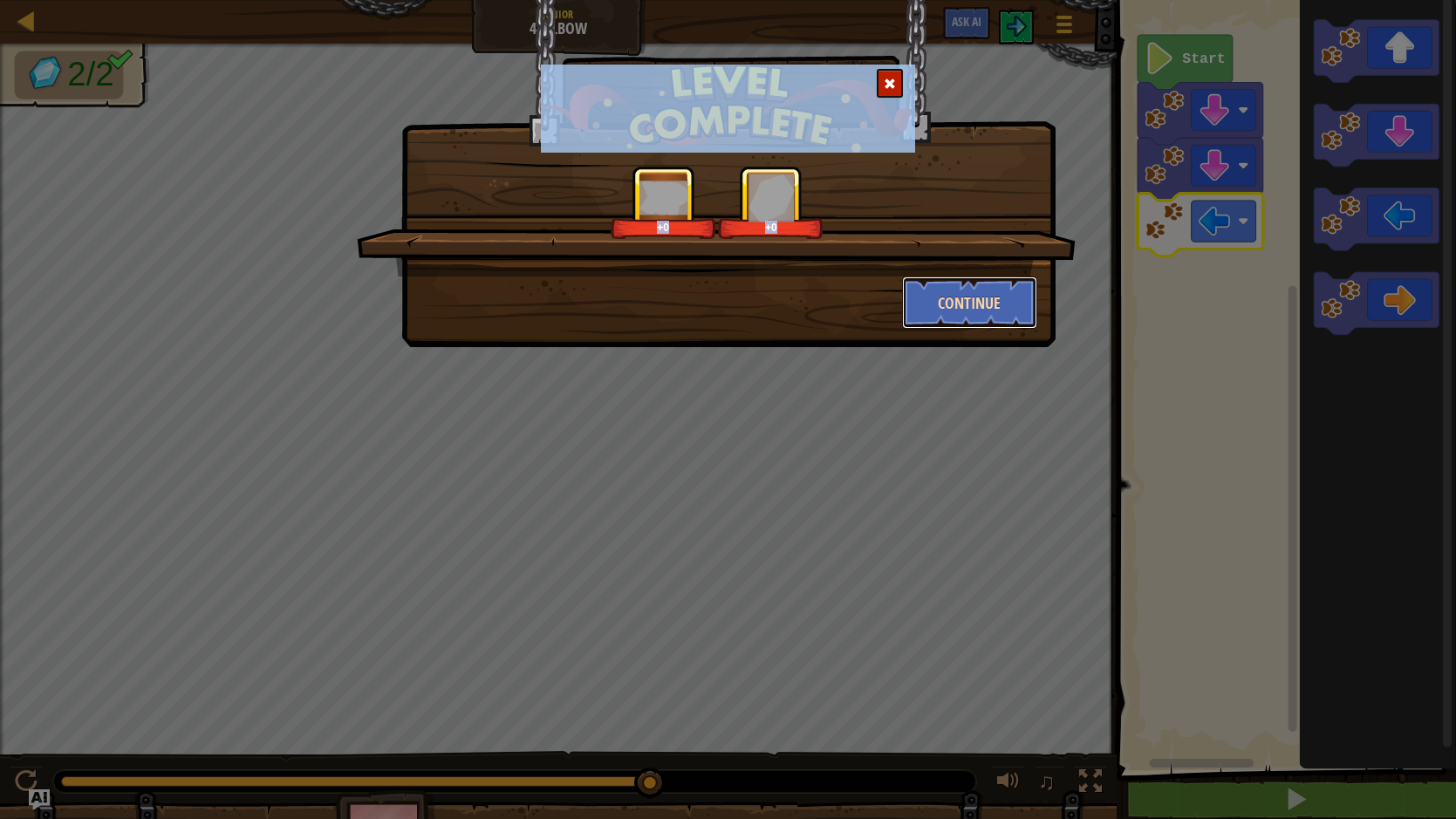
click at [963, 320] on button "Continue" at bounding box center [969, 302] width 135 height 52
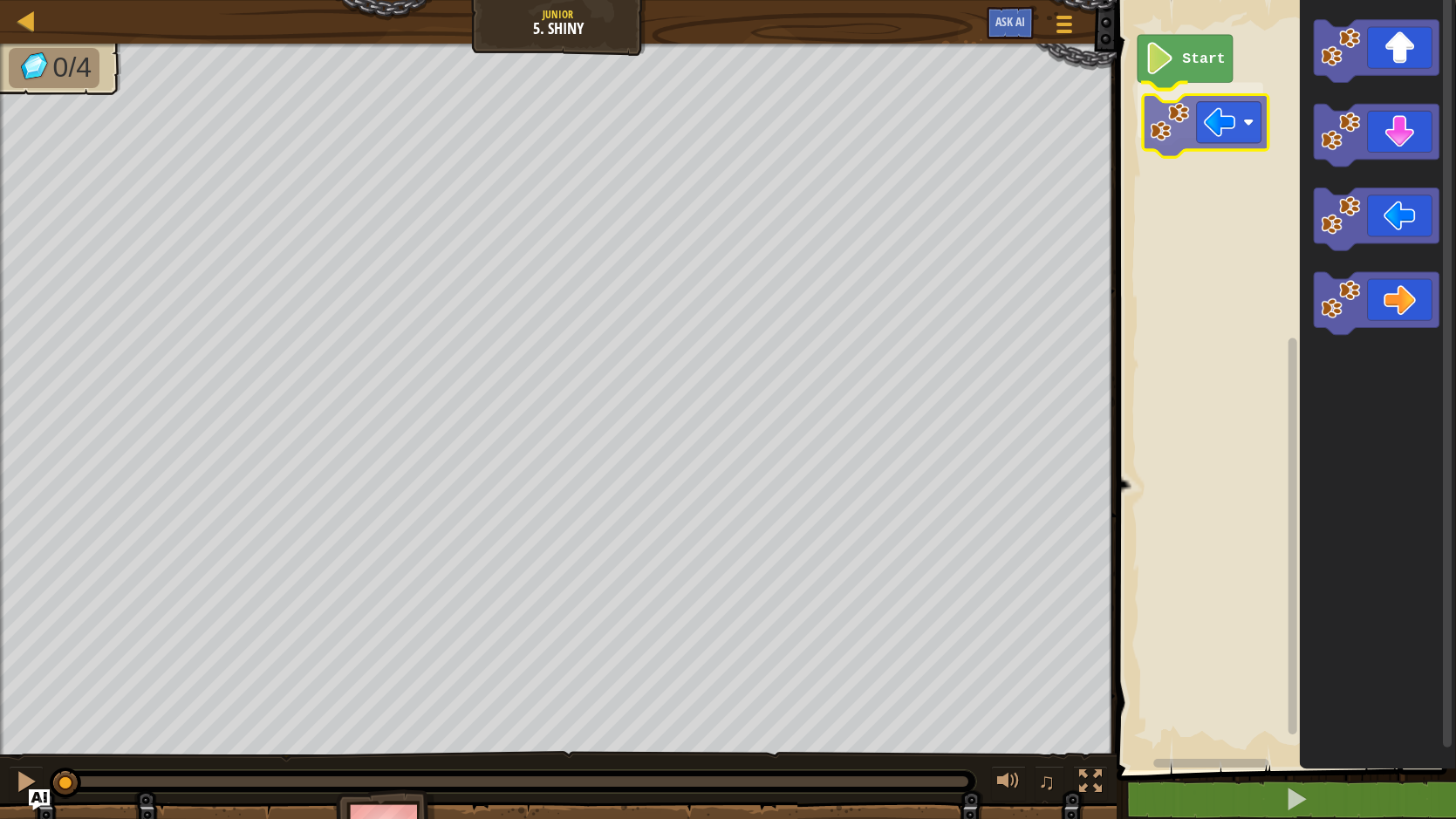
click at [1212, 122] on div "Start" at bounding box center [1284, 381] width 344 height 779
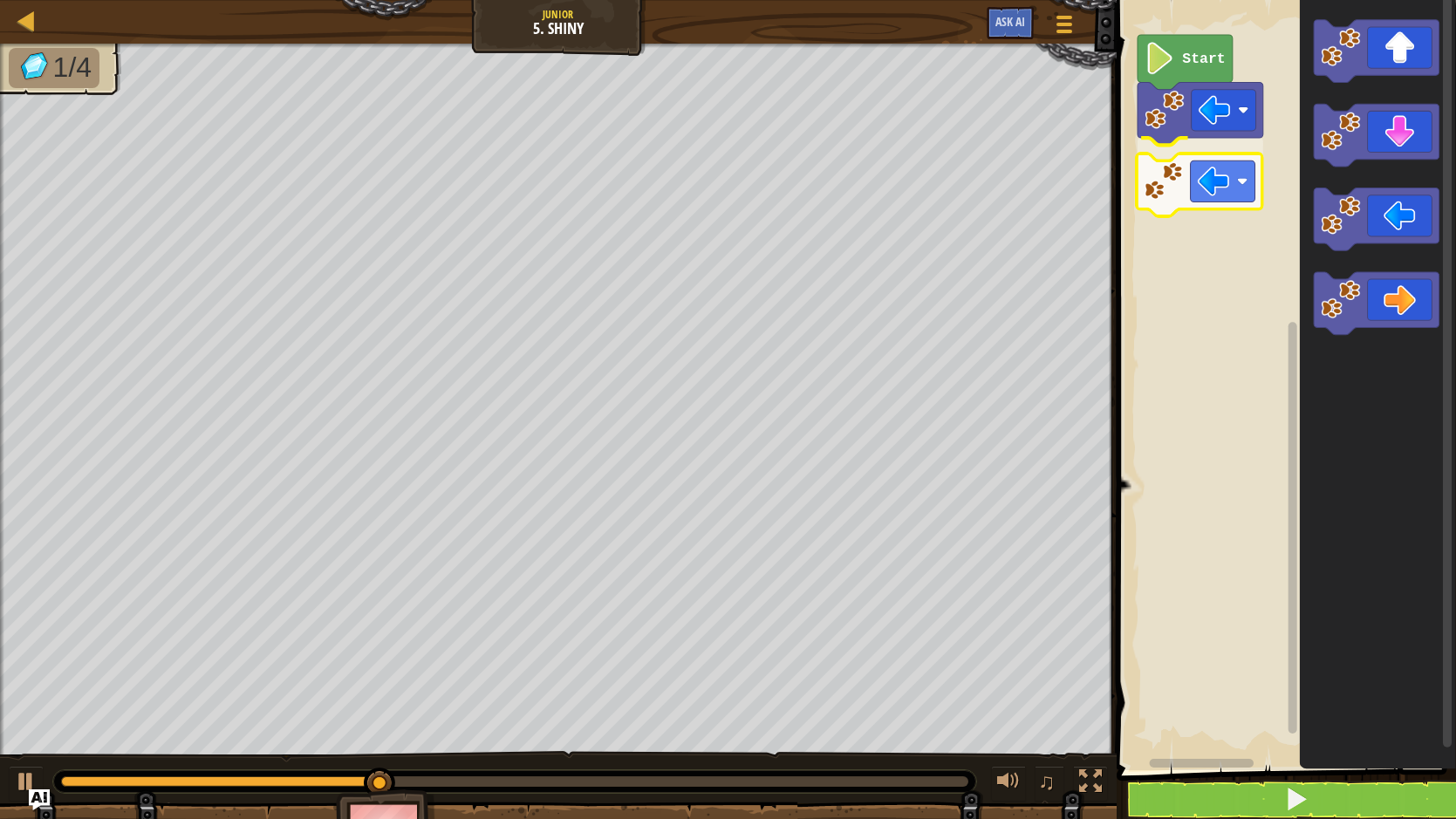
click at [1216, 199] on div "Start" at bounding box center [1284, 381] width 344 height 779
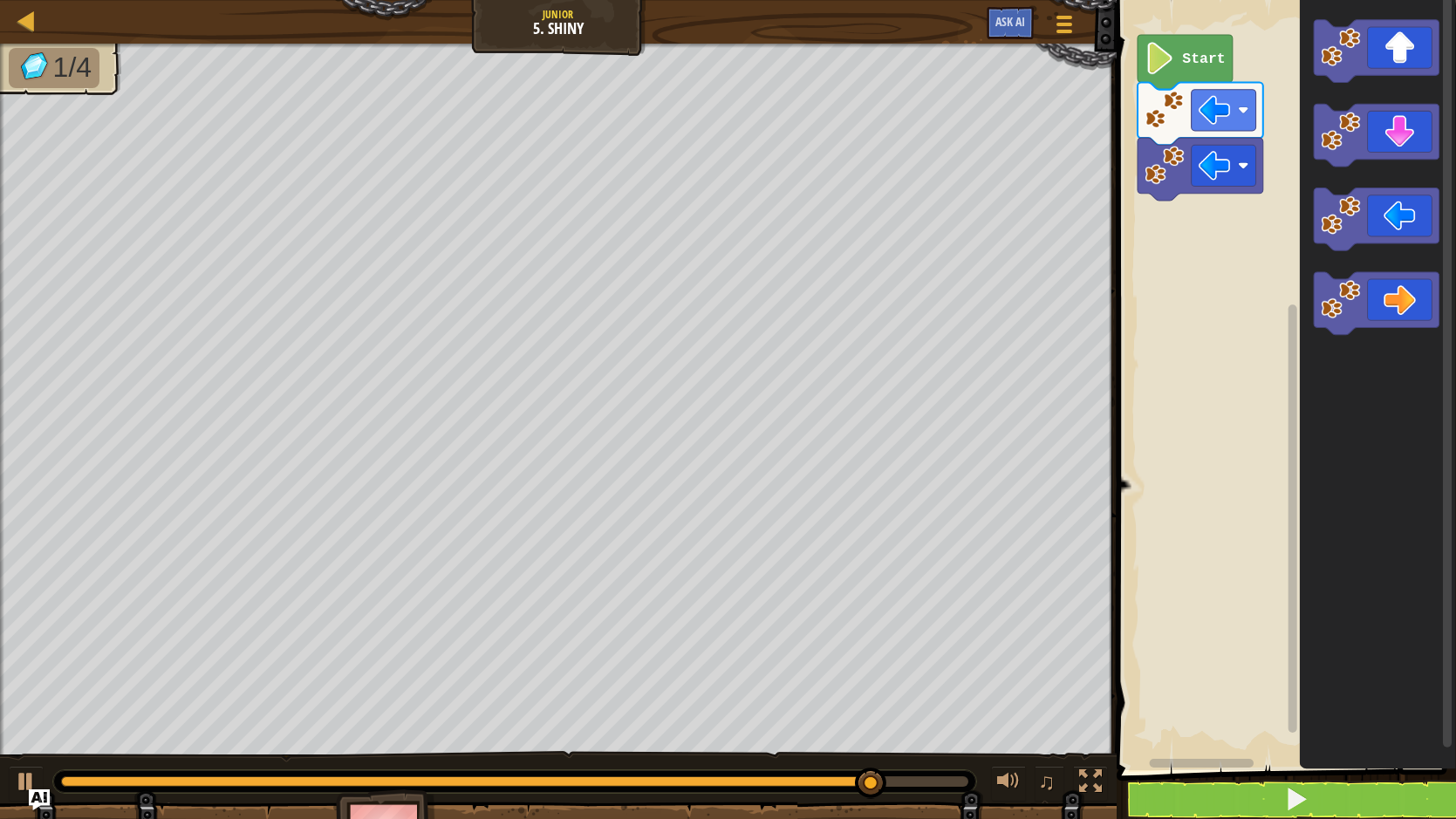
click at [1293, 191] on div "Start" at bounding box center [1284, 381] width 344 height 779
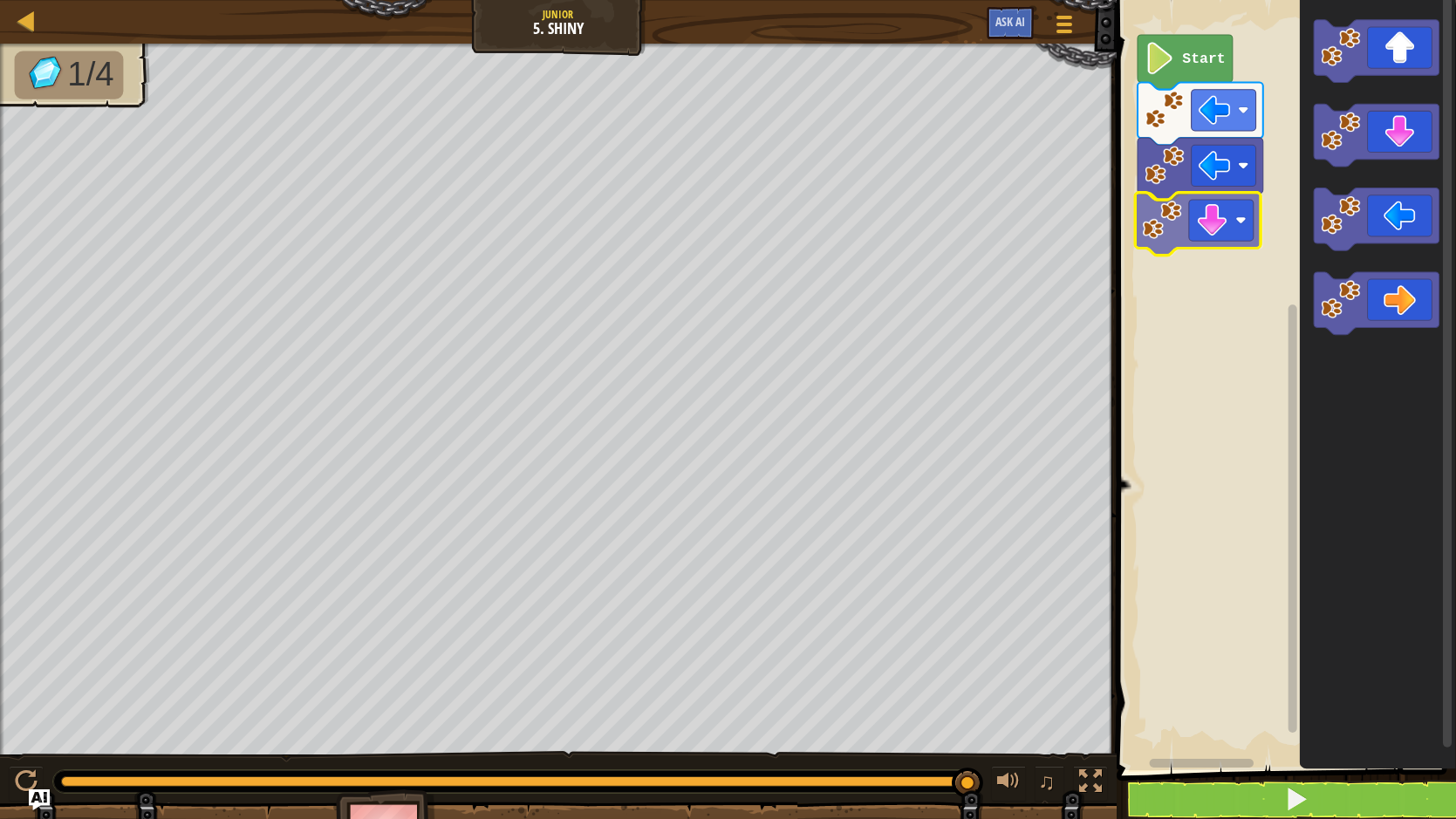
click at [1240, 240] on div "Start" at bounding box center [1284, 381] width 344 height 779
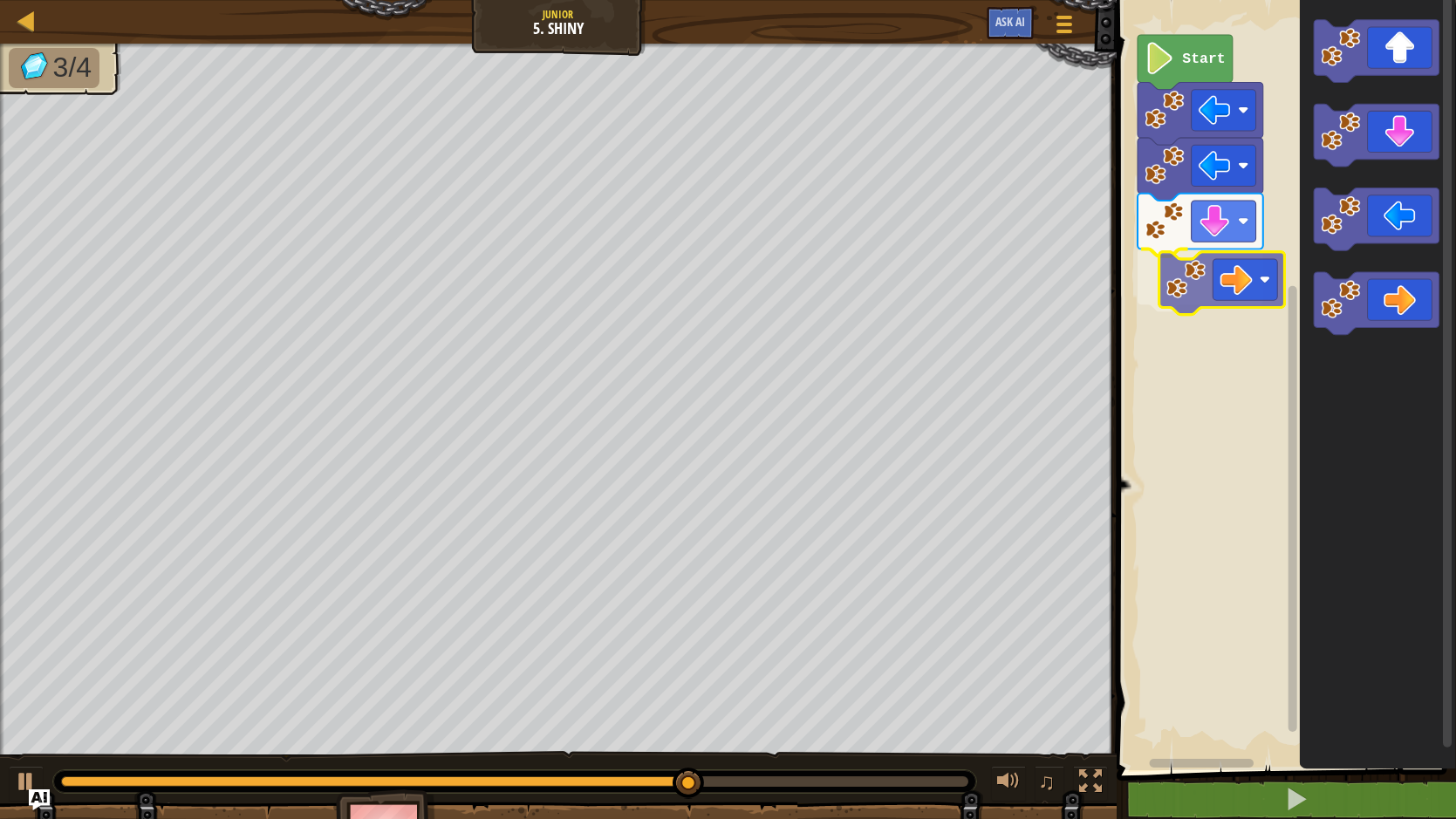
click at [1235, 286] on div "Start" at bounding box center [1284, 381] width 344 height 779
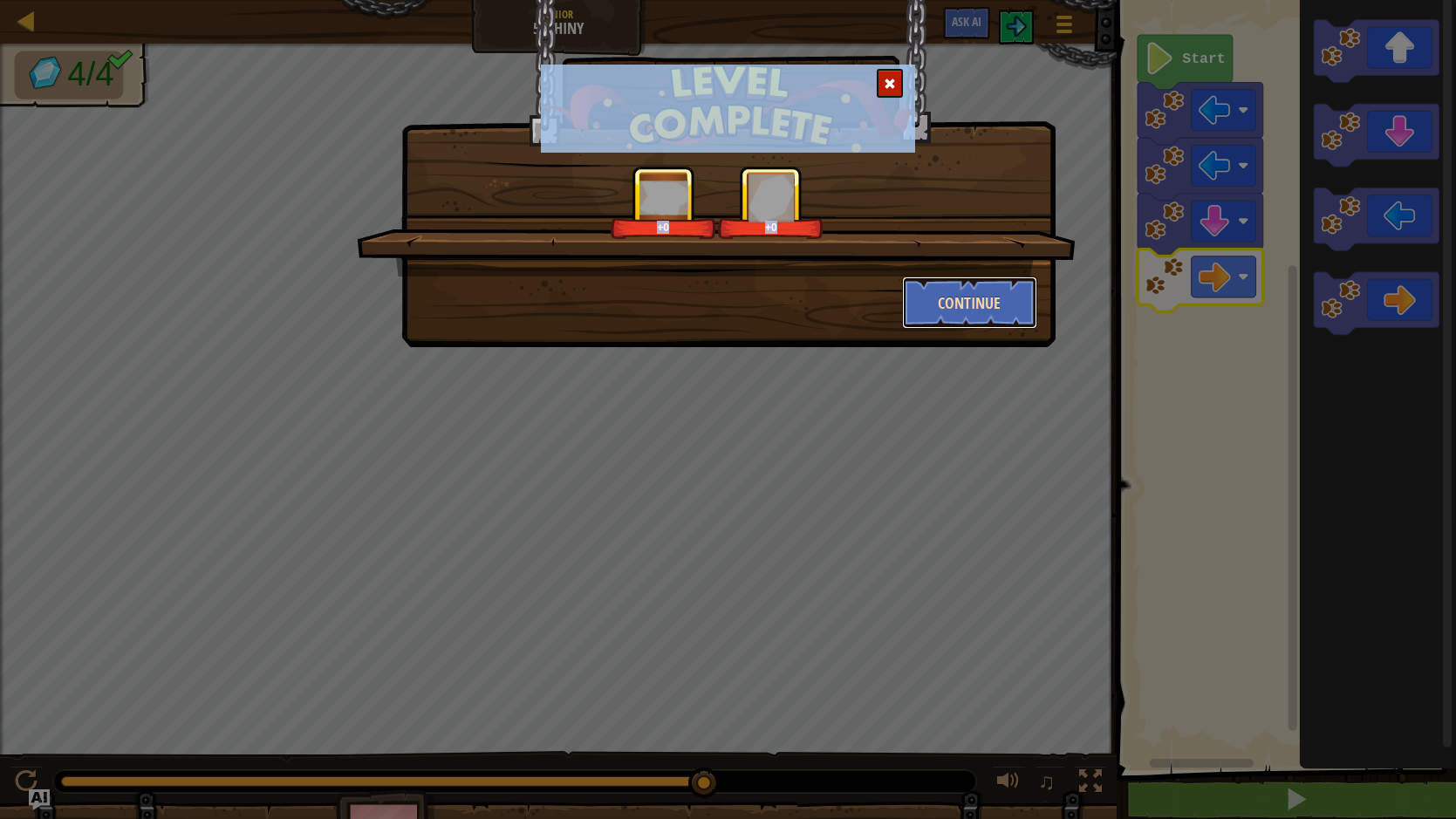
click at [979, 302] on button "Continue" at bounding box center [969, 302] width 135 height 52
